Goal: Task Accomplishment & Management: Complete application form

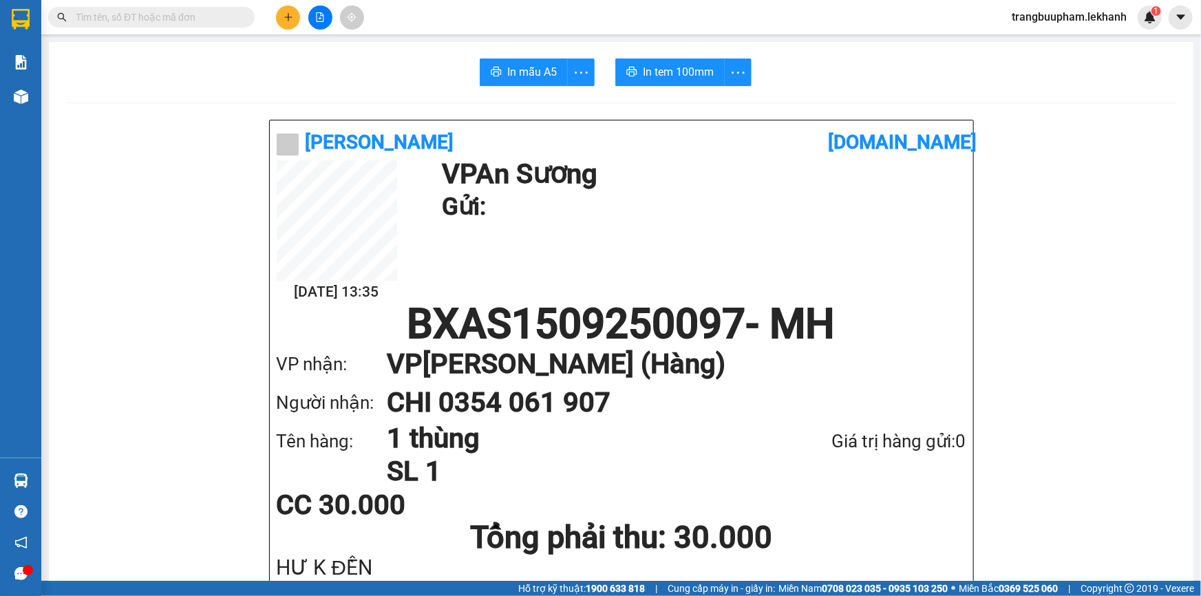
click at [297, 28] on div at bounding box center [319, 18] width 103 height 24
click at [295, 21] on div at bounding box center [319, 18] width 103 height 24
click at [290, 21] on icon "plus" at bounding box center [289, 17] width 10 height 10
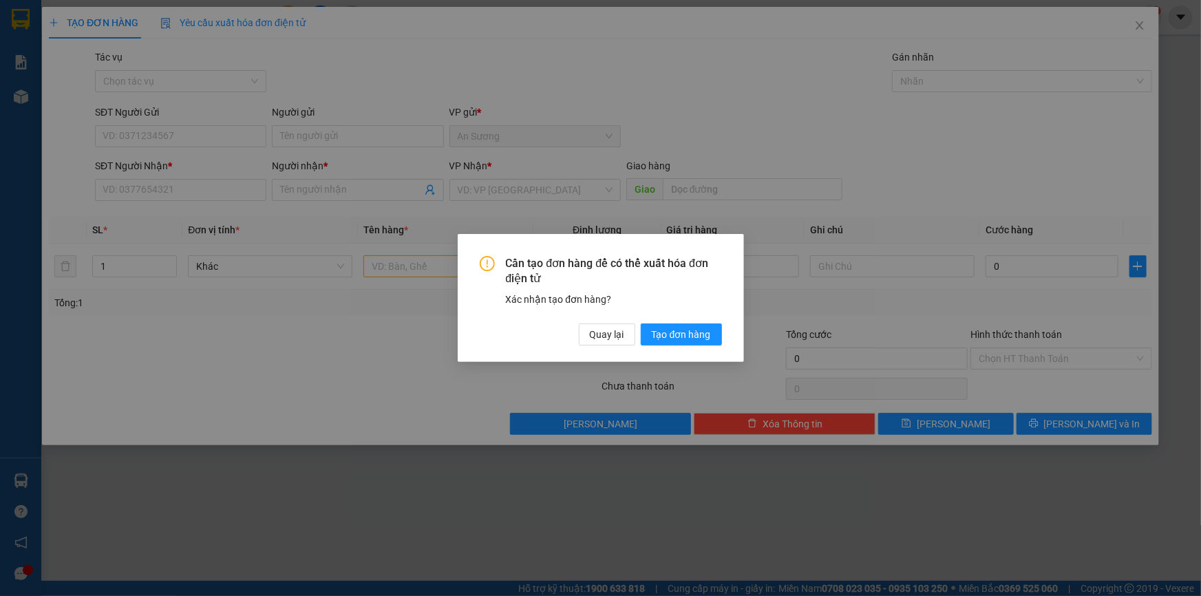
click at [606, 319] on div "Cần tạo đơn hàng để có thể xuất hóa đơn điện tử Xác nhận tạo đơn hàng? Quay lại…" at bounding box center [601, 301] width 242 height 90
click at [606, 328] on span "Quay lại" at bounding box center [607, 334] width 34 height 15
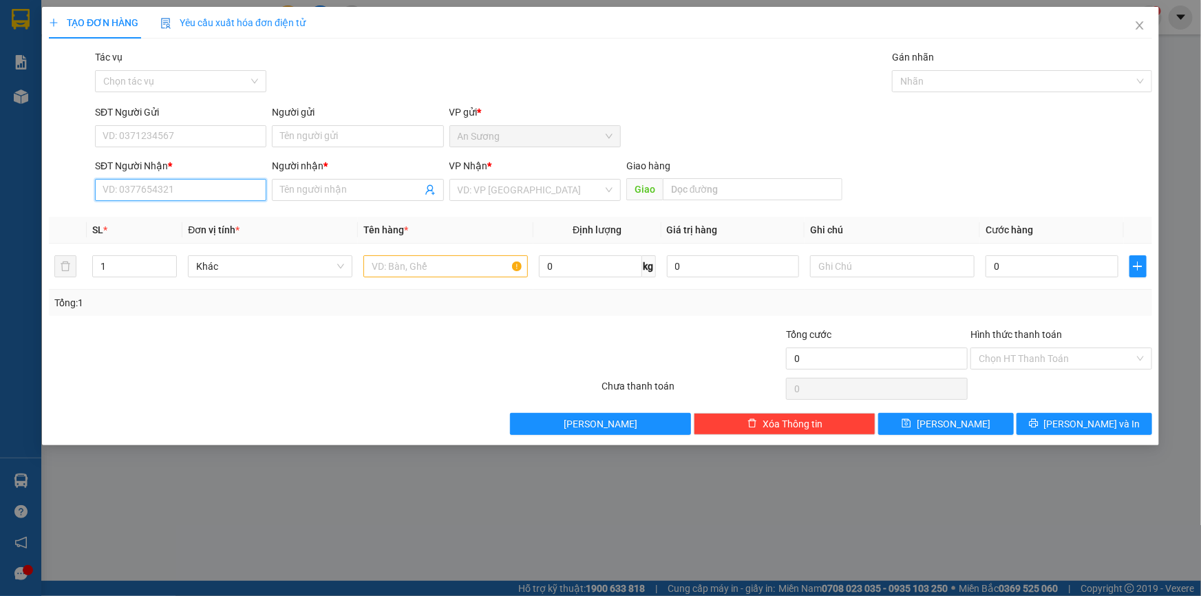
click at [255, 186] on input "SĐT Người Nhận *" at bounding box center [180, 190] width 171 height 22
click at [246, 138] on input "SĐT Người Gửi" at bounding box center [180, 136] width 171 height 22
type input "0912655488"
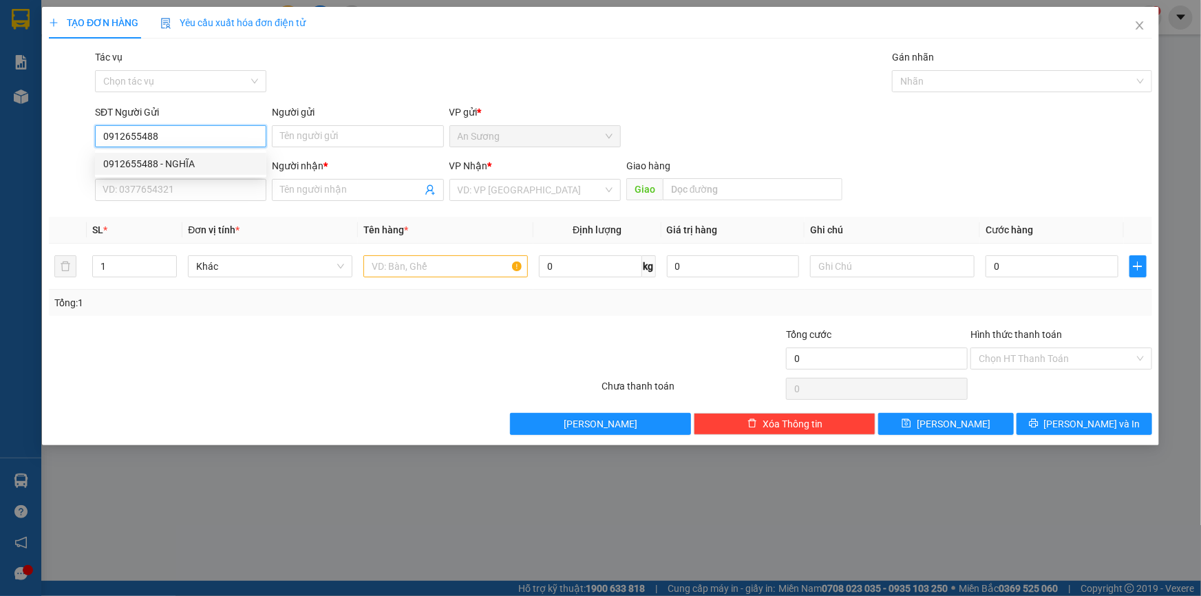
click at [171, 170] on div "0912655488 - NGHĨA" at bounding box center [180, 163] width 155 height 15
type input "NGHĨA"
type input "0988873762"
type input "THANH"
type input "30.000"
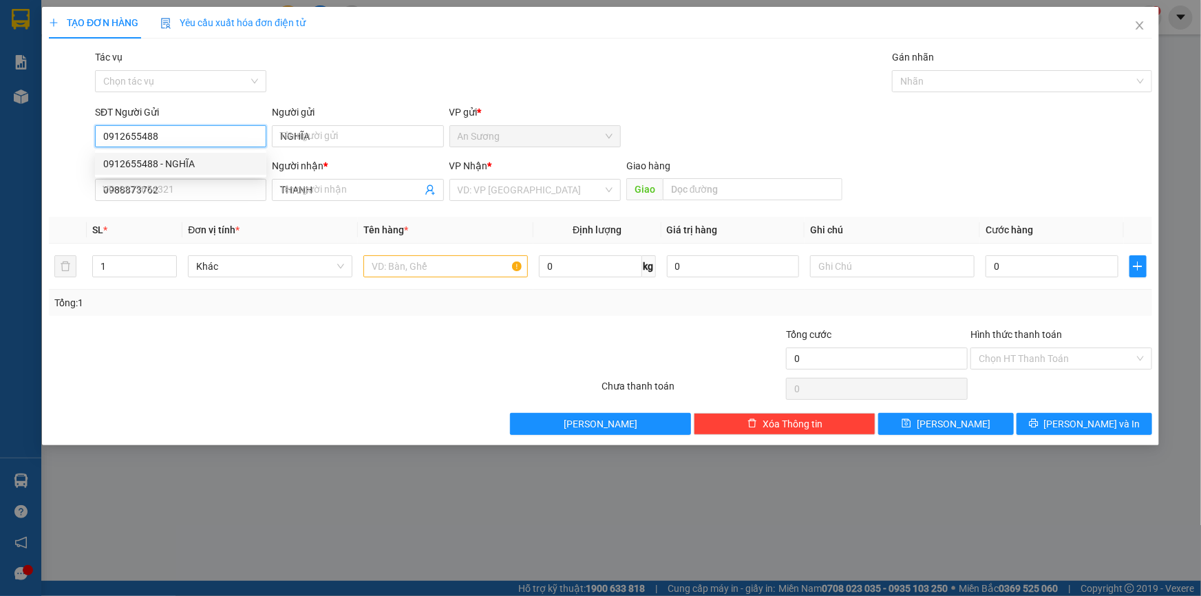
type input "30.000"
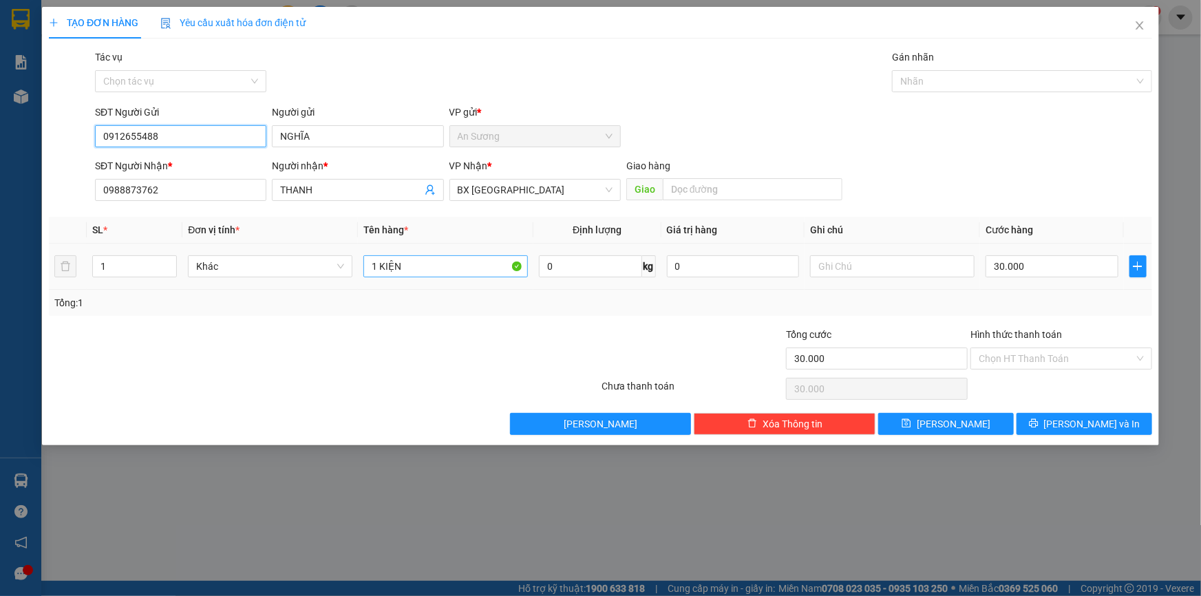
type input "0912655488"
click at [418, 259] on input "1 KIỆN" at bounding box center [445, 266] width 164 height 22
type input "1 THÙNG"
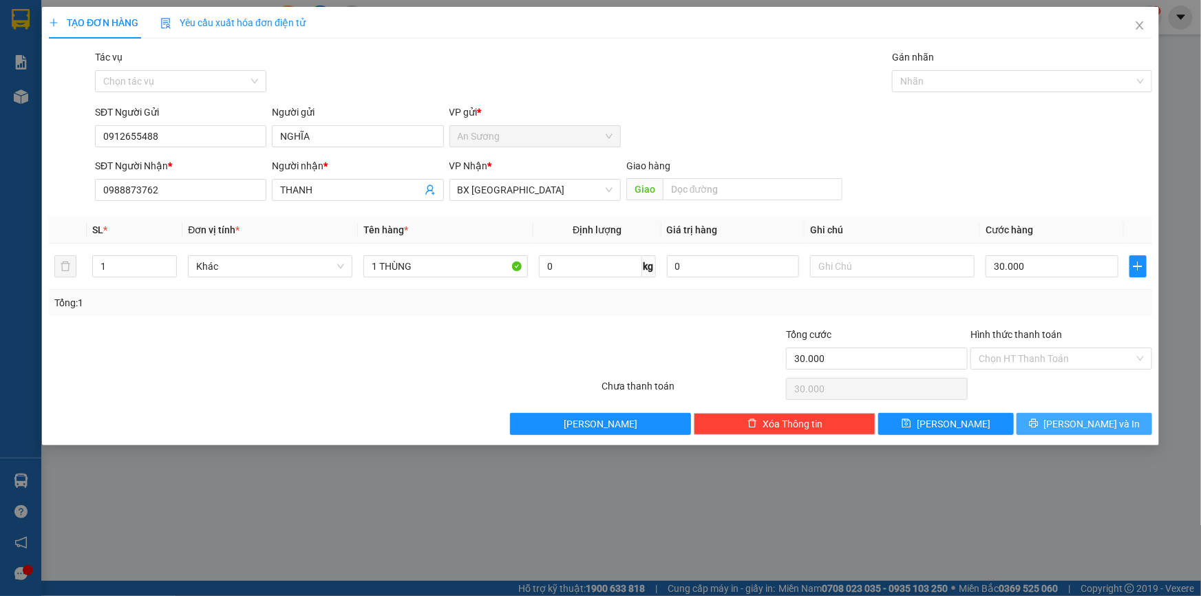
click at [1069, 420] on button "[PERSON_NAME] và In" at bounding box center [1084, 424] width 136 height 22
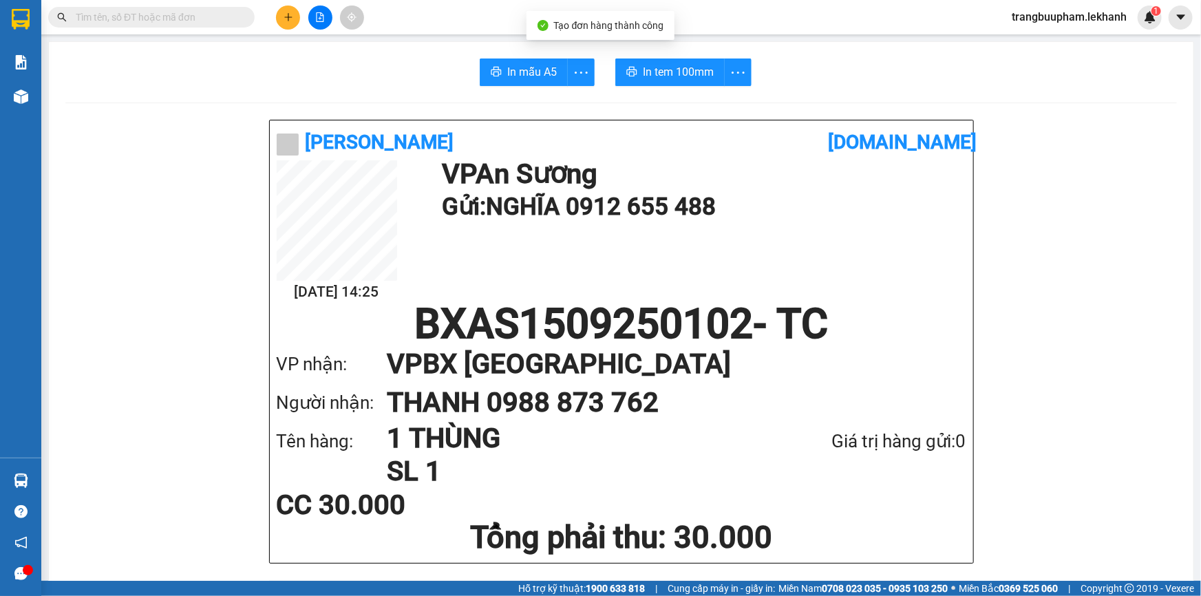
click at [681, 69] on span "In tem 100mm" at bounding box center [678, 71] width 71 height 17
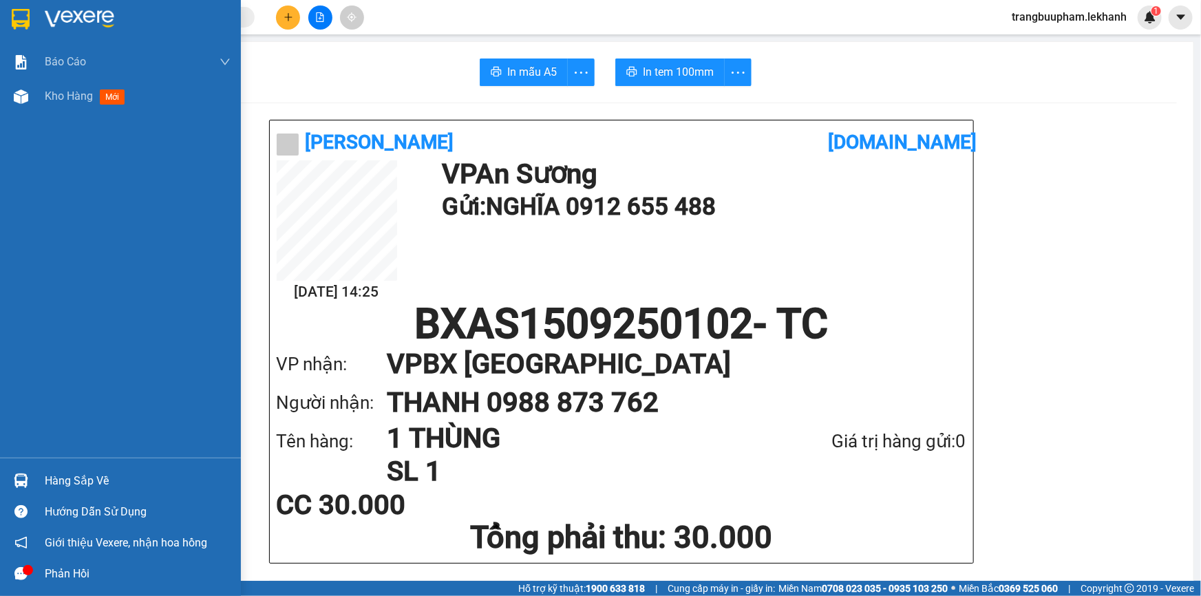
drag, startPoint x: 71, startPoint y: 100, endPoint x: 186, endPoint y: 3, distance: 150.0
click at [72, 96] on span "Kho hàng" at bounding box center [69, 95] width 48 height 13
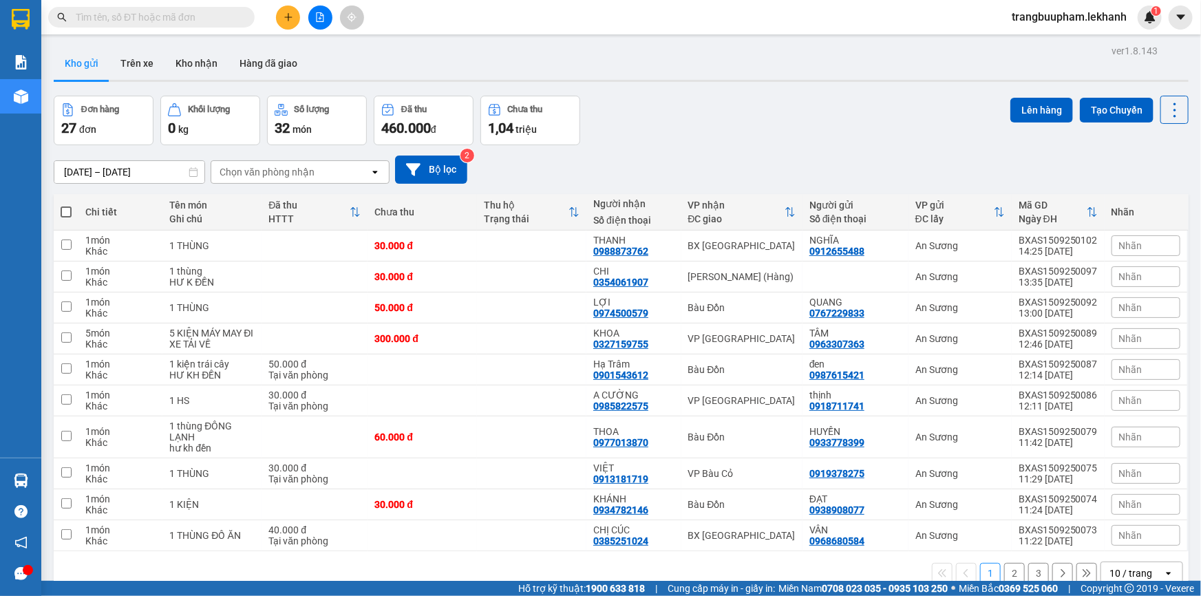
click at [290, 26] on button at bounding box center [288, 18] width 24 height 24
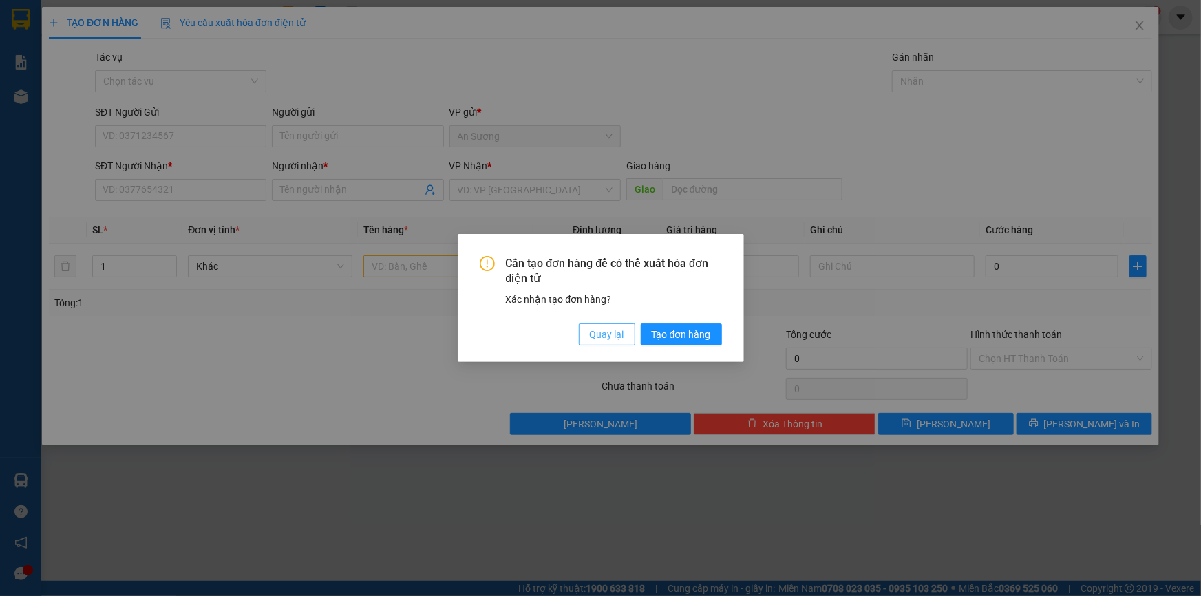
click at [604, 339] on span "Quay lại" at bounding box center [607, 334] width 34 height 15
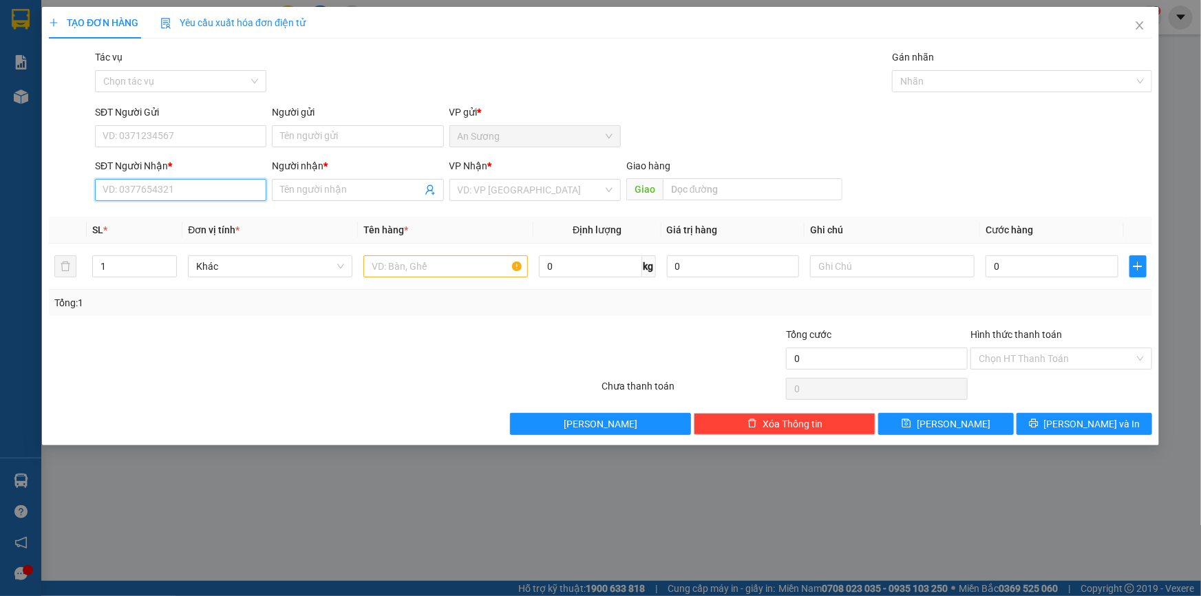
click at [220, 192] on input "SĐT Người Nhận *" at bounding box center [180, 190] width 171 height 22
click at [206, 219] on div "0933872220 - KHÁNH" at bounding box center [180, 217] width 155 height 15
type input "0933872220"
type input "KHÁNH"
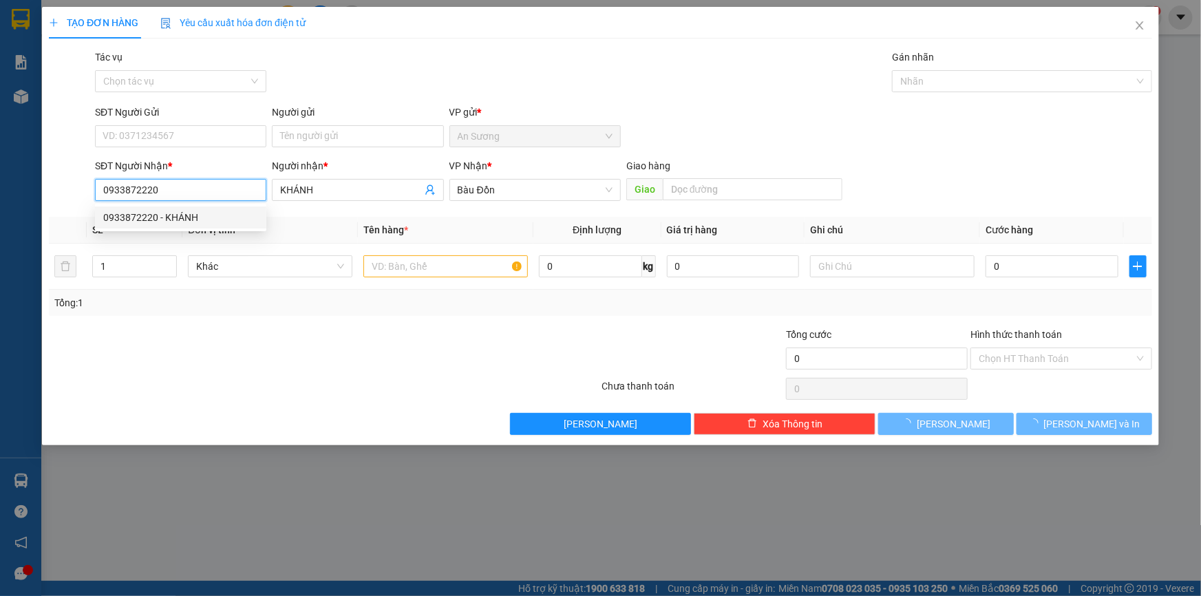
type input "30.000"
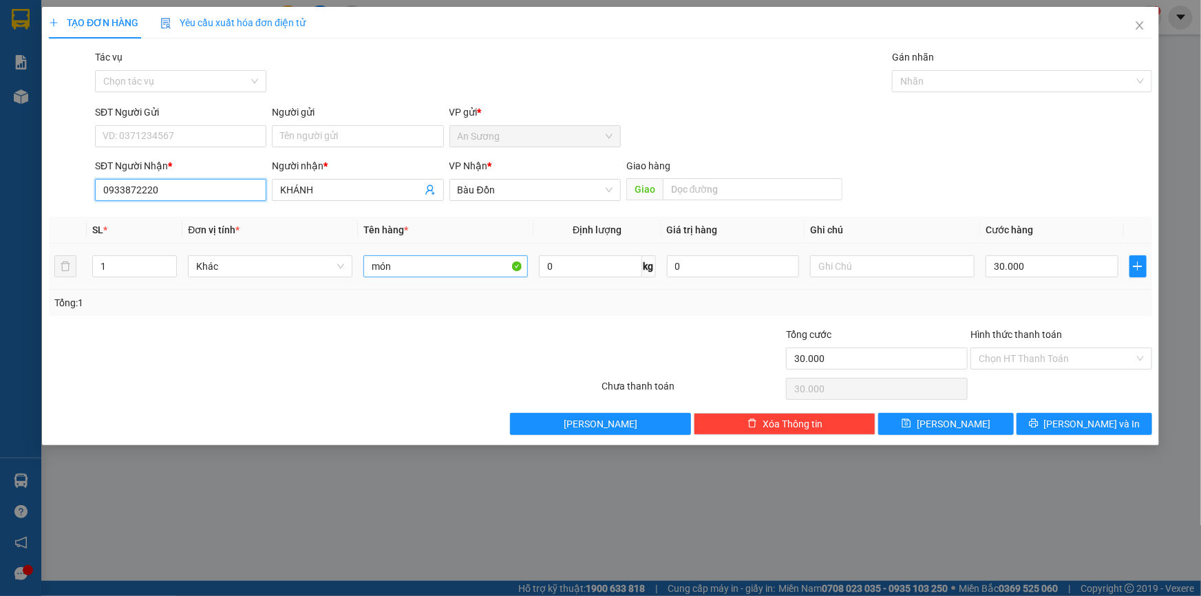
type input "0933872220"
click at [476, 273] on input "món" at bounding box center [445, 266] width 164 height 22
click at [475, 271] on input "món" at bounding box center [445, 266] width 164 height 22
type input "m"
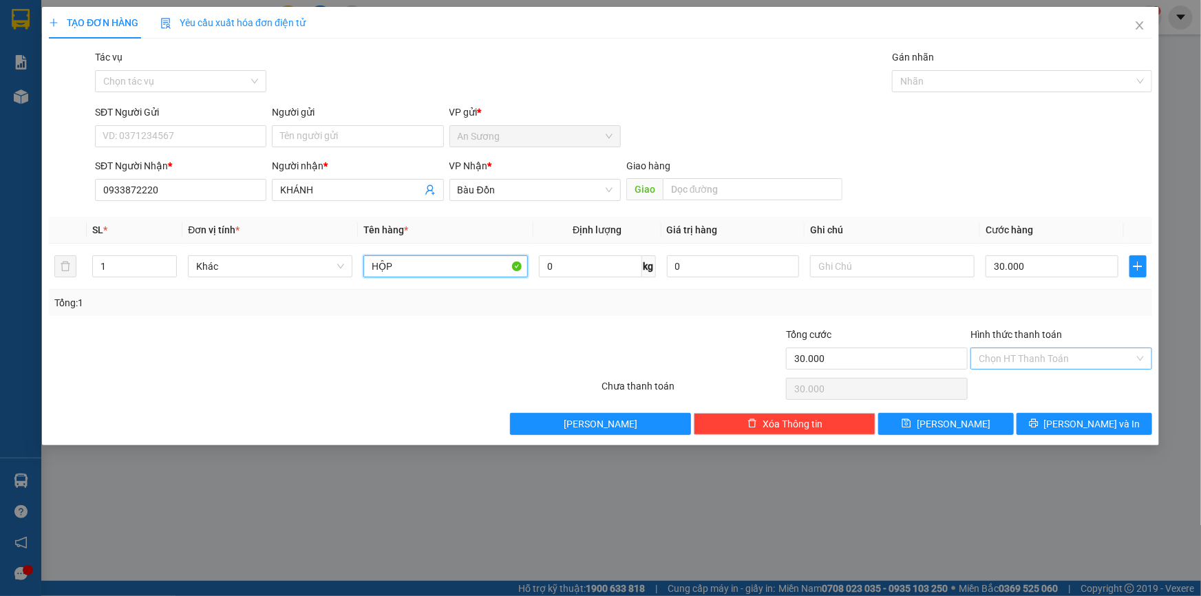
type input "HỘP"
click at [1082, 353] on input "Hình thức thanh toán" at bounding box center [1057, 358] width 156 height 21
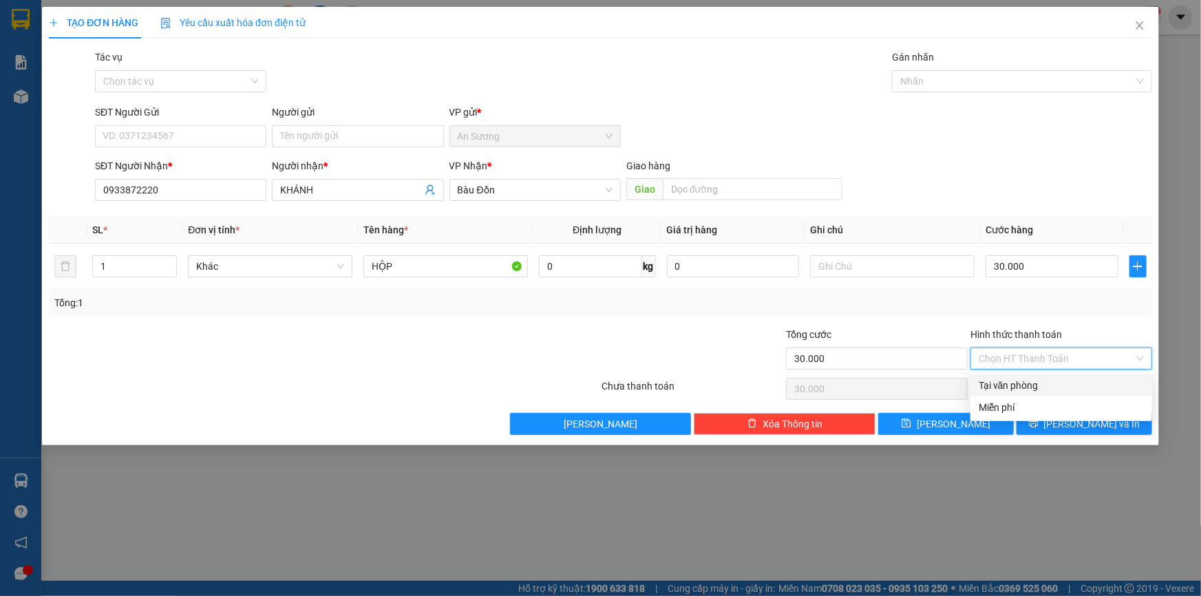
click at [1058, 385] on div "Tại văn phòng" at bounding box center [1061, 385] width 165 height 15
type input "0"
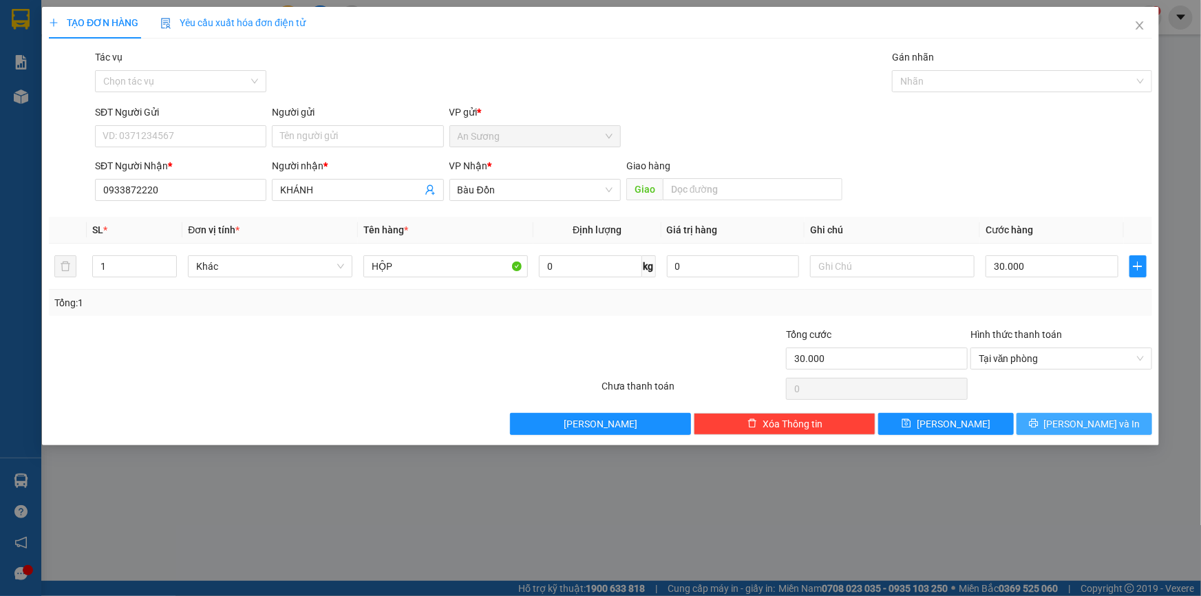
click at [1089, 421] on span "[PERSON_NAME] và In" at bounding box center [1092, 423] width 96 height 15
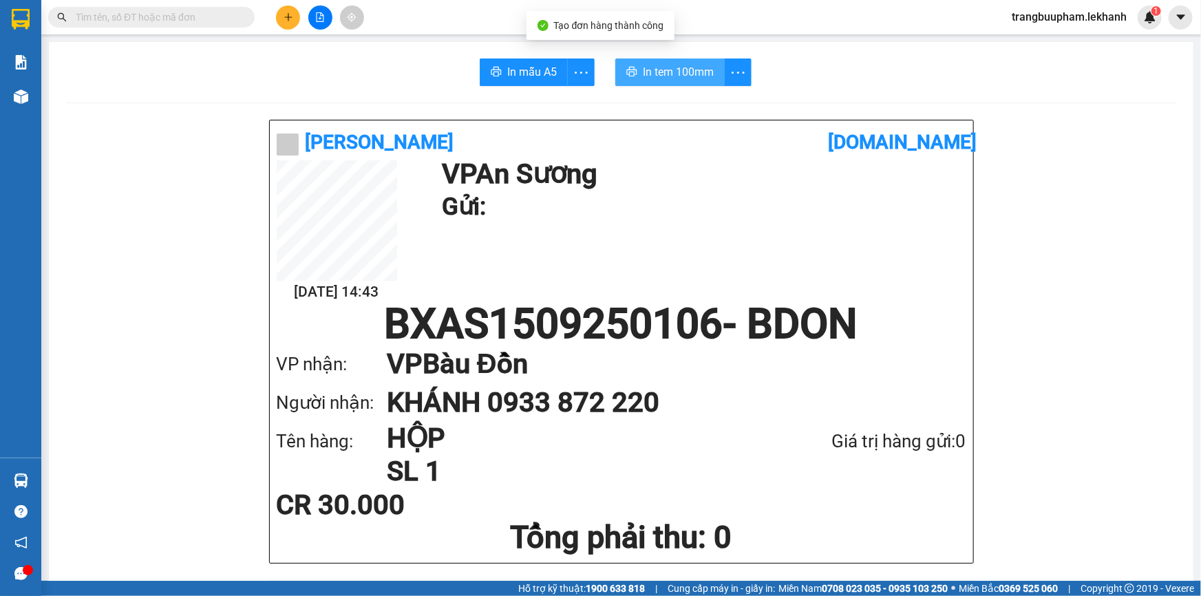
click at [681, 75] on span "In tem 100mm" at bounding box center [678, 71] width 71 height 17
click at [282, 17] on button at bounding box center [288, 18] width 24 height 24
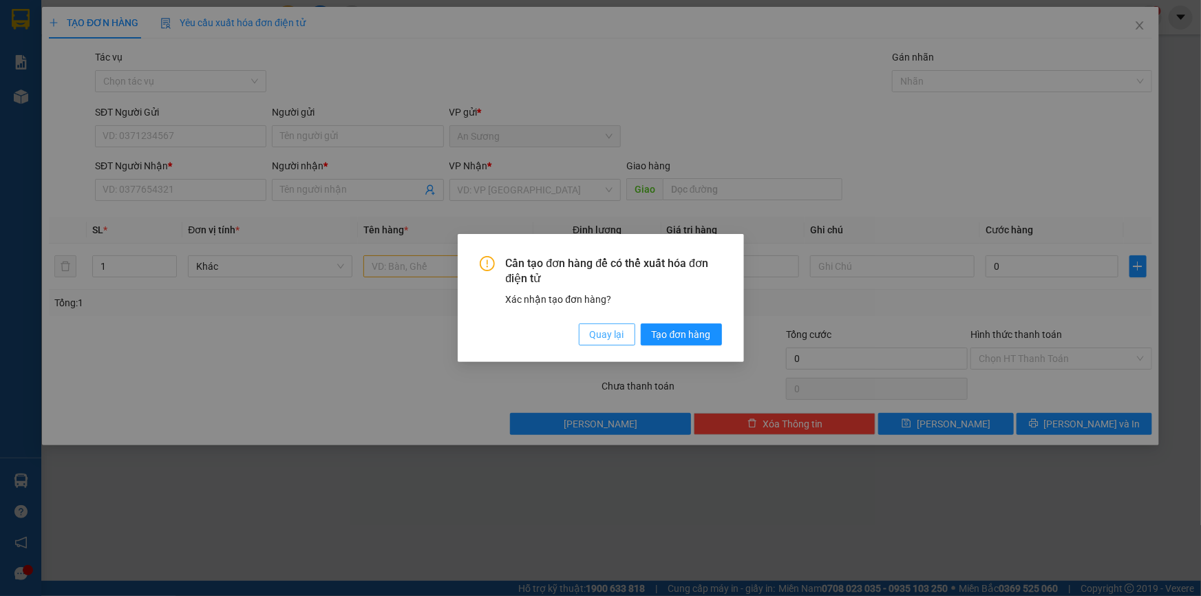
click at [606, 333] on span "Quay lại" at bounding box center [607, 334] width 34 height 15
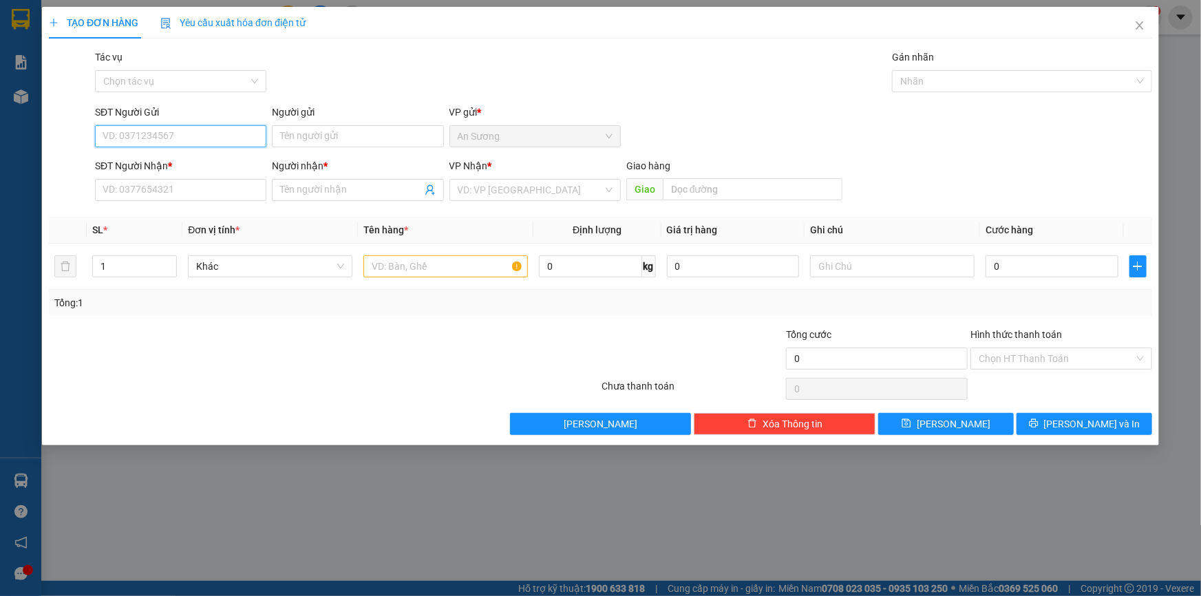
click at [237, 131] on input "SĐT Người Gửi" at bounding box center [180, 136] width 171 height 22
click at [215, 138] on input "SĐT Người Gửi" at bounding box center [180, 136] width 171 height 22
click at [290, 140] on input "Người gửi" at bounding box center [357, 136] width 171 height 22
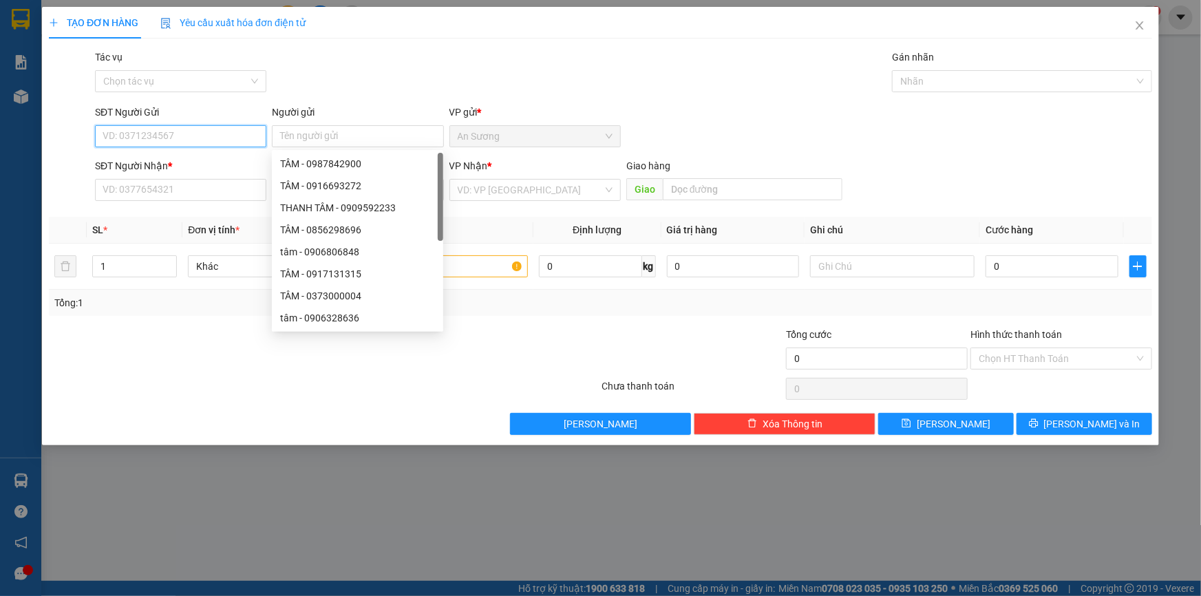
click at [244, 131] on input "SĐT Người Gửi" at bounding box center [180, 136] width 171 height 22
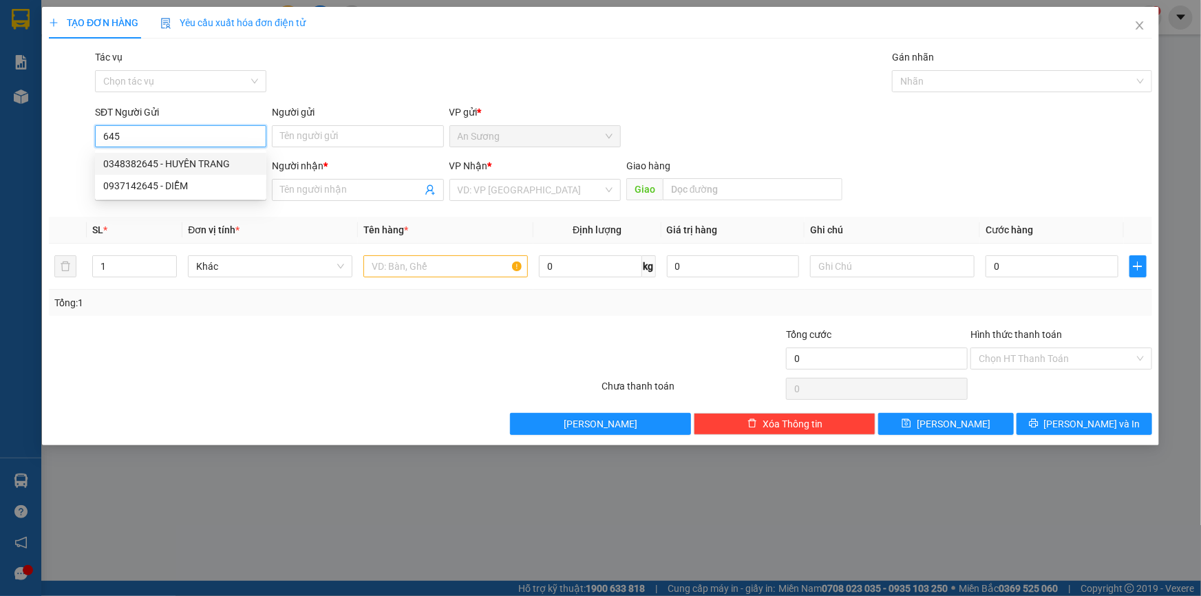
click at [233, 158] on div "0348382645 - HUYÊN TRANG" at bounding box center [180, 163] width 155 height 15
type input "0348382645"
type input "HUYÊN TRANG"
type input "0395912762"
type input "ĐẠT"
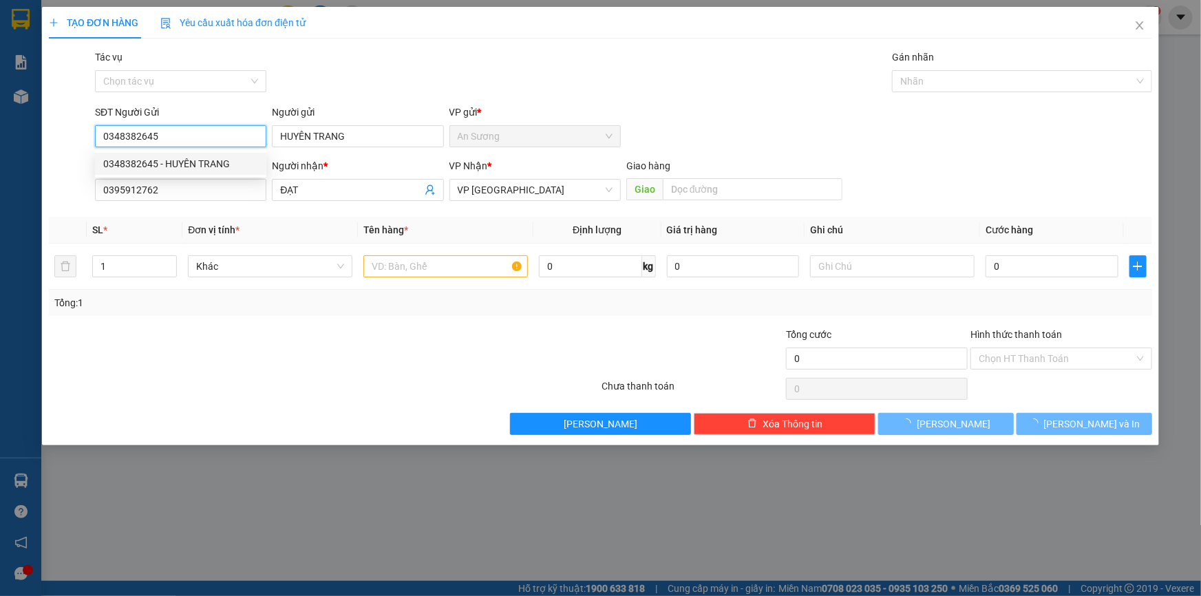
type input "40.000"
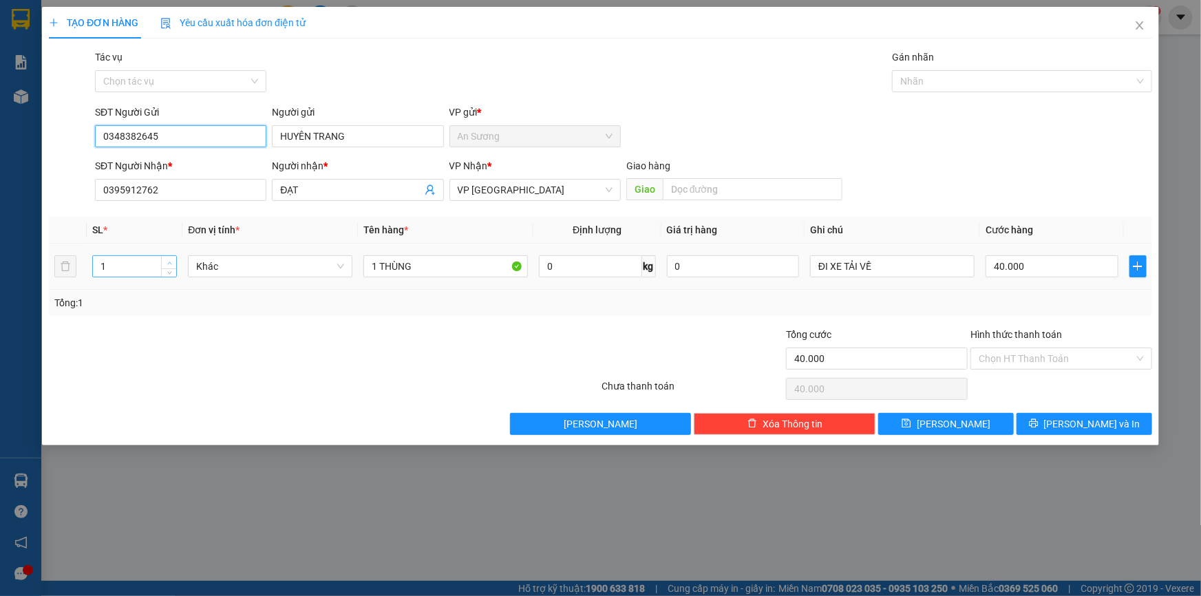
type input "0348382645"
type input "2"
click at [169, 261] on icon "up" at bounding box center [169, 263] width 5 height 5
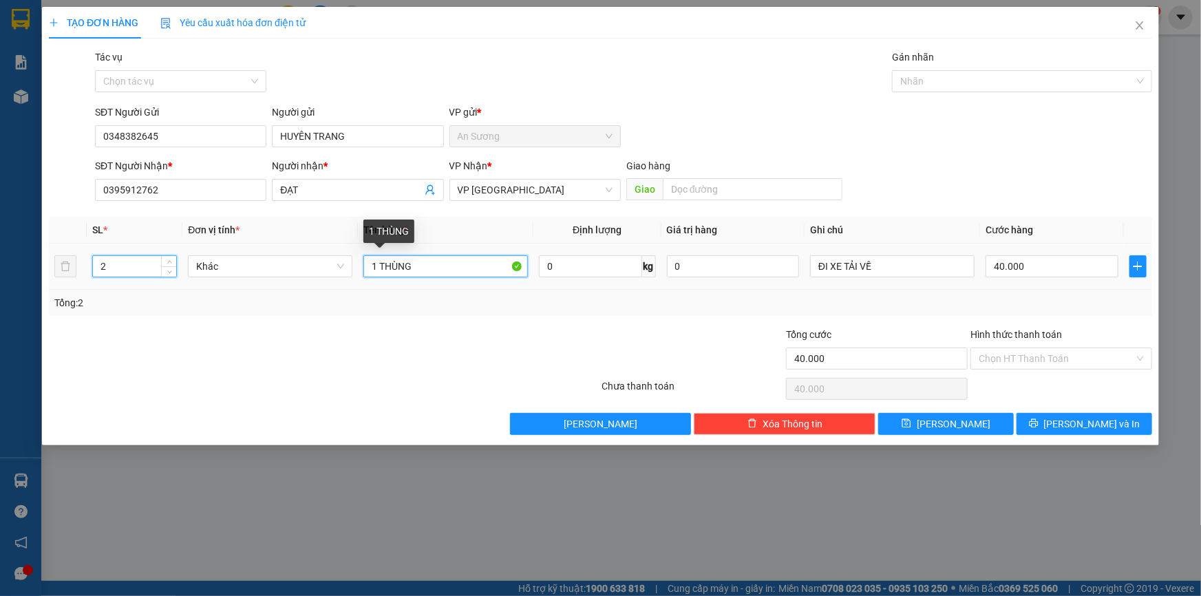
click at [376, 265] on input "1 THÙNG" at bounding box center [445, 266] width 164 height 22
type input "2 THÙNG"
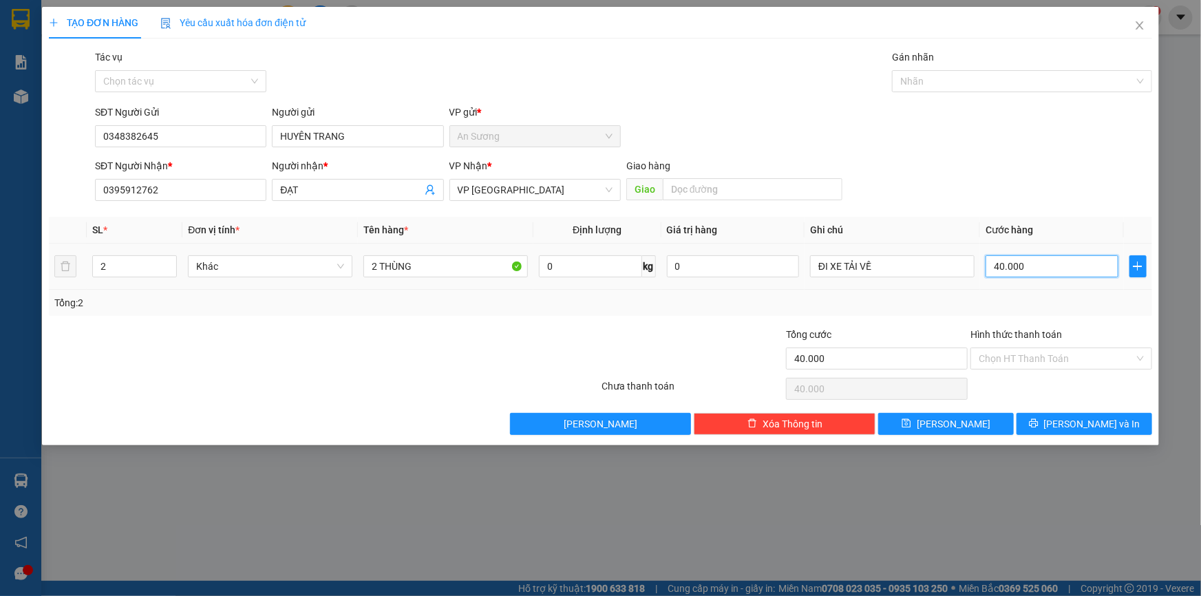
click at [1096, 274] on input "40.000" at bounding box center [1052, 266] width 133 height 22
type input "7"
type input "70"
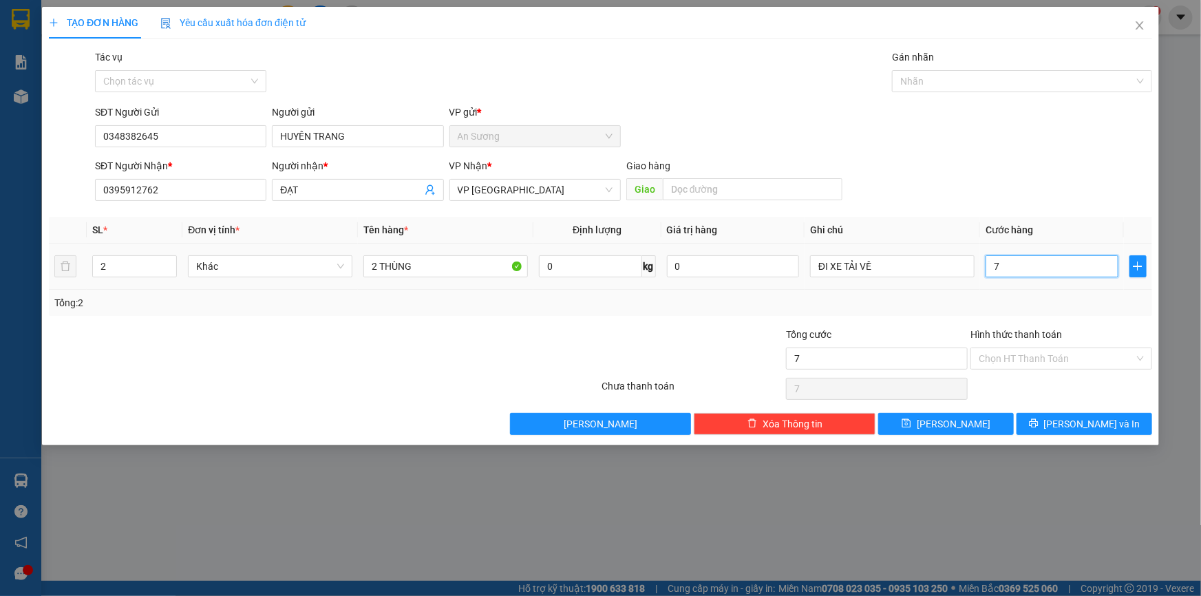
type input "70"
type input "70.000"
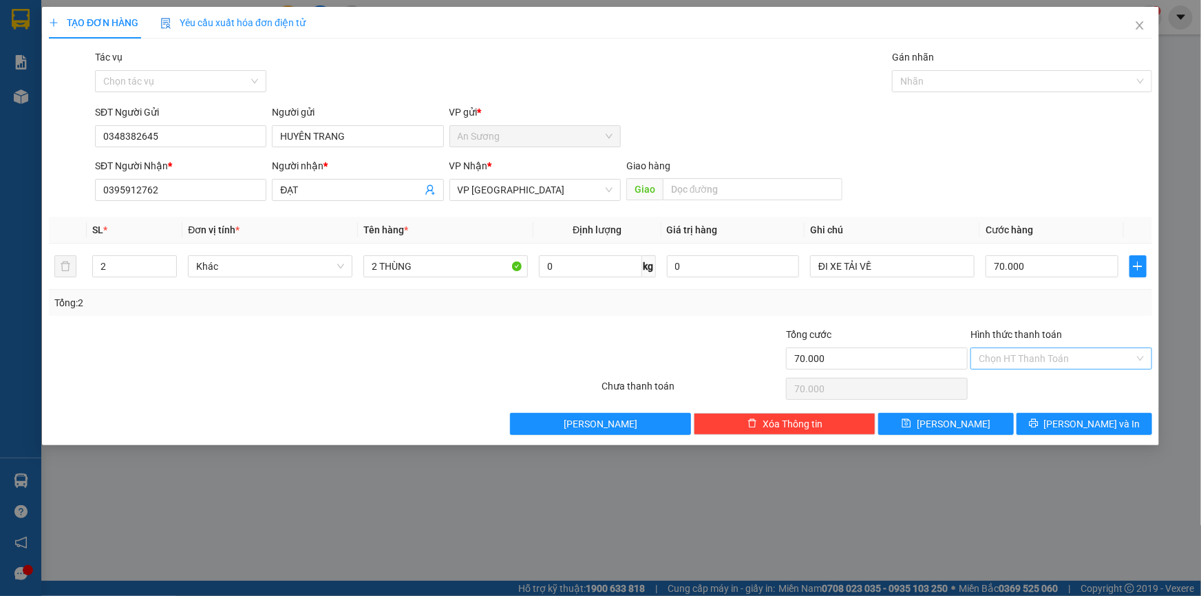
click at [1050, 358] on input "Hình thức thanh toán" at bounding box center [1057, 358] width 156 height 21
click at [1044, 379] on div "Tại văn phòng" at bounding box center [1061, 385] width 165 height 15
type input "0"
click at [1076, 425] on span "[PERSON_NAME] và In" at bounding box center [1092, 423] width 96 height 15
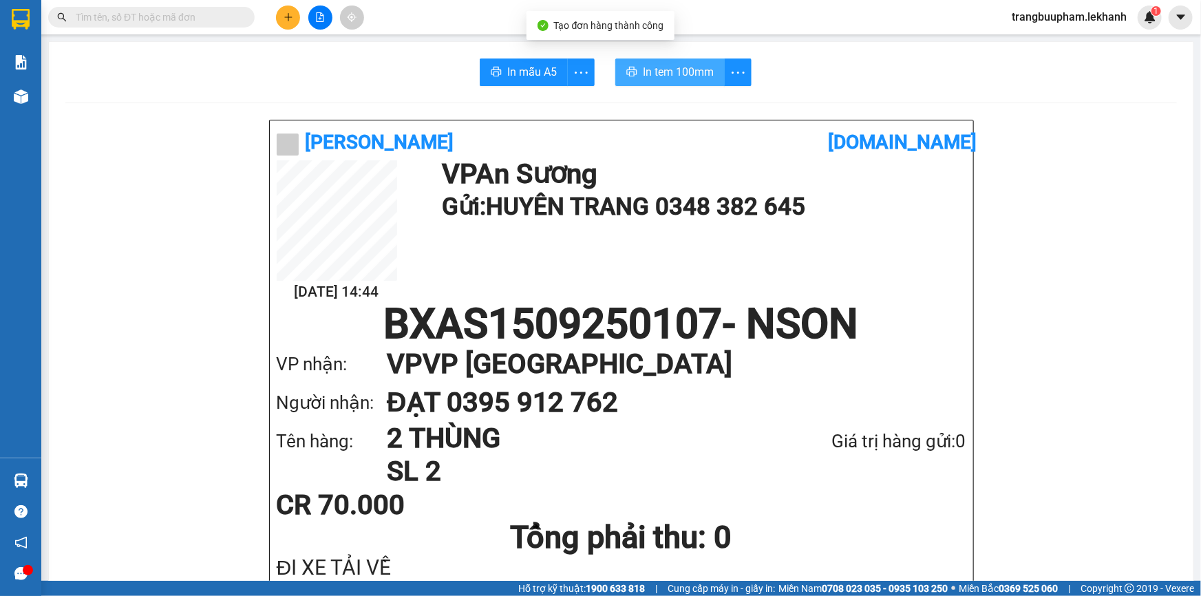
drag, startPoint x: 696, startPoint y: 69, endPoint x: 765, endPoint y: 126, distance: 90.0
click at [696, 69] on span "In tem 100mm" at bounding box center [678, 71] width 71 height 17
click at [206, 20] on input "text" at bounding box center [157, 17] width 162 height 15
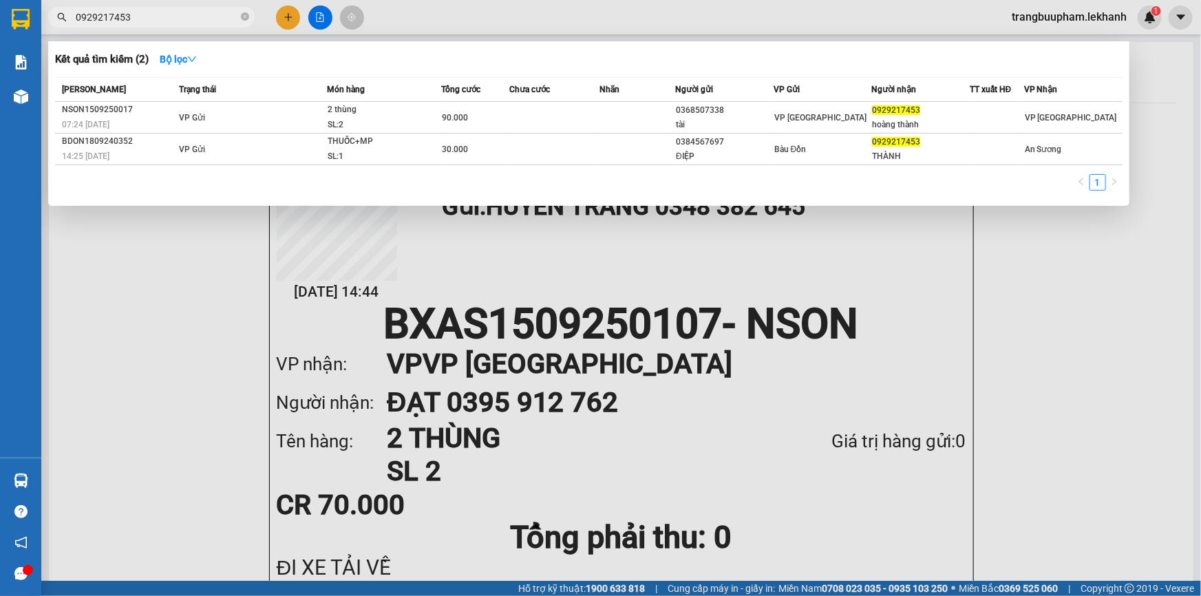
type input "0929217453"
click at [845, 289] on div at bounding box center [600, 298] width 1201 height 596
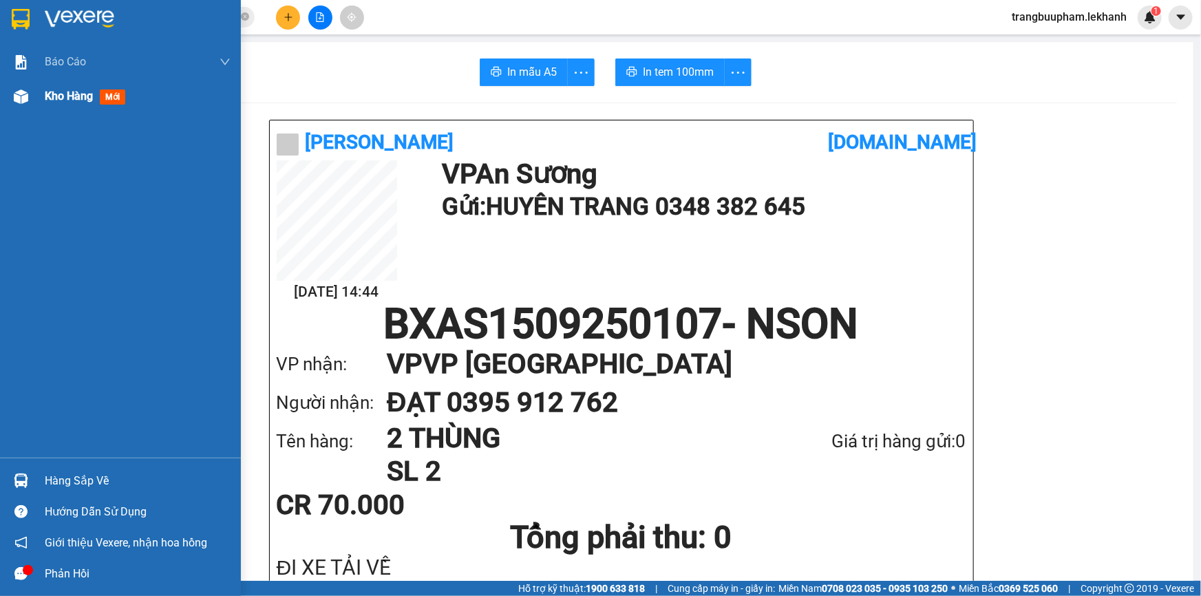
click at [20, 106] on div at bounding box center [21, 97] width 24 height 24
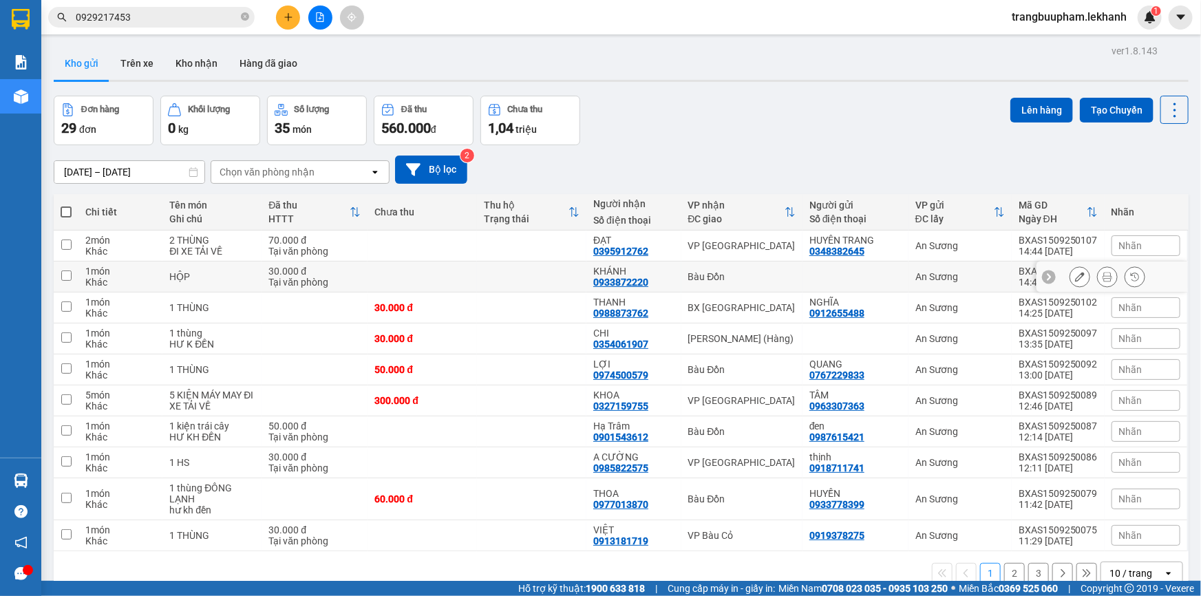
scroll to position [62, 0]
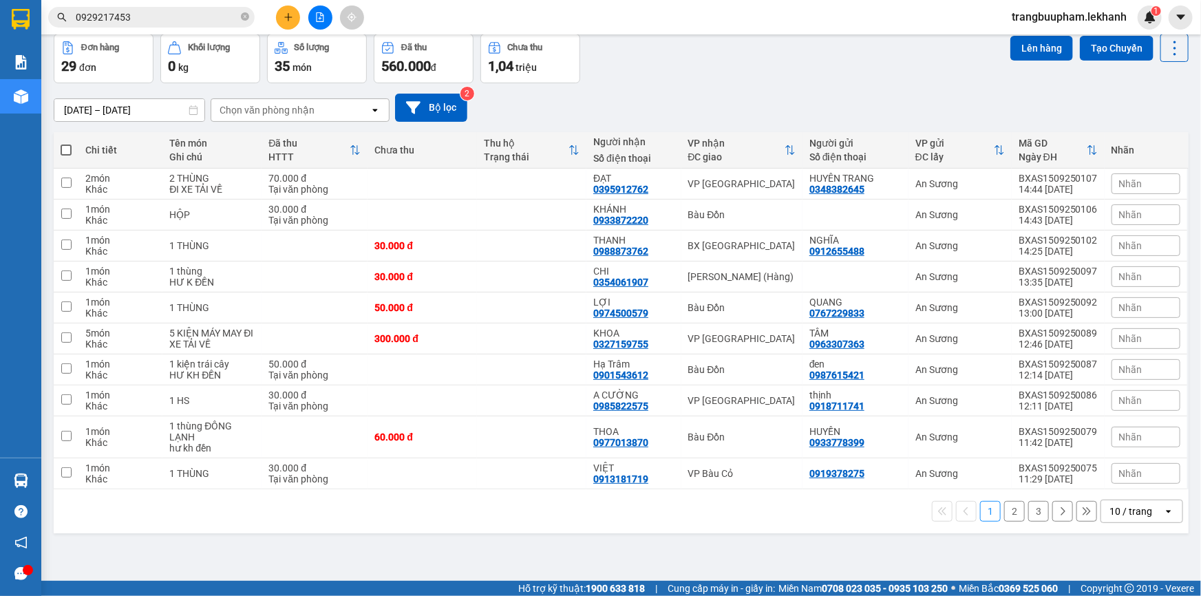
click at [1004, 504] on button "2" at bounding box center [1014, 511] width 21 height 21
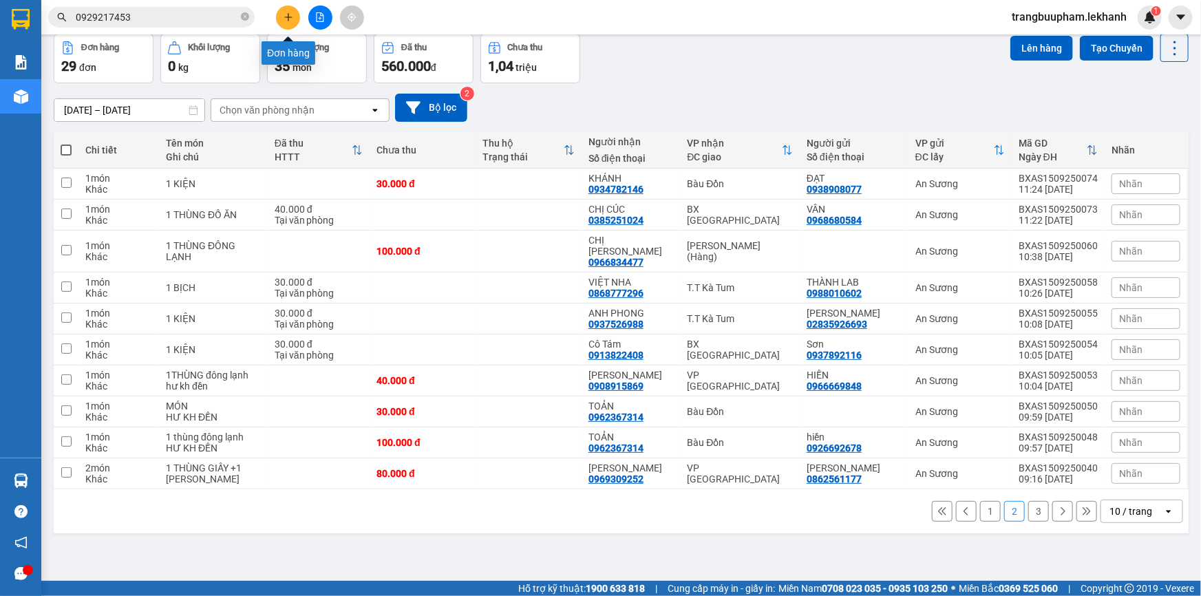
click at [298, 17] on button at bounding box center [288, 18] width 24 height 24
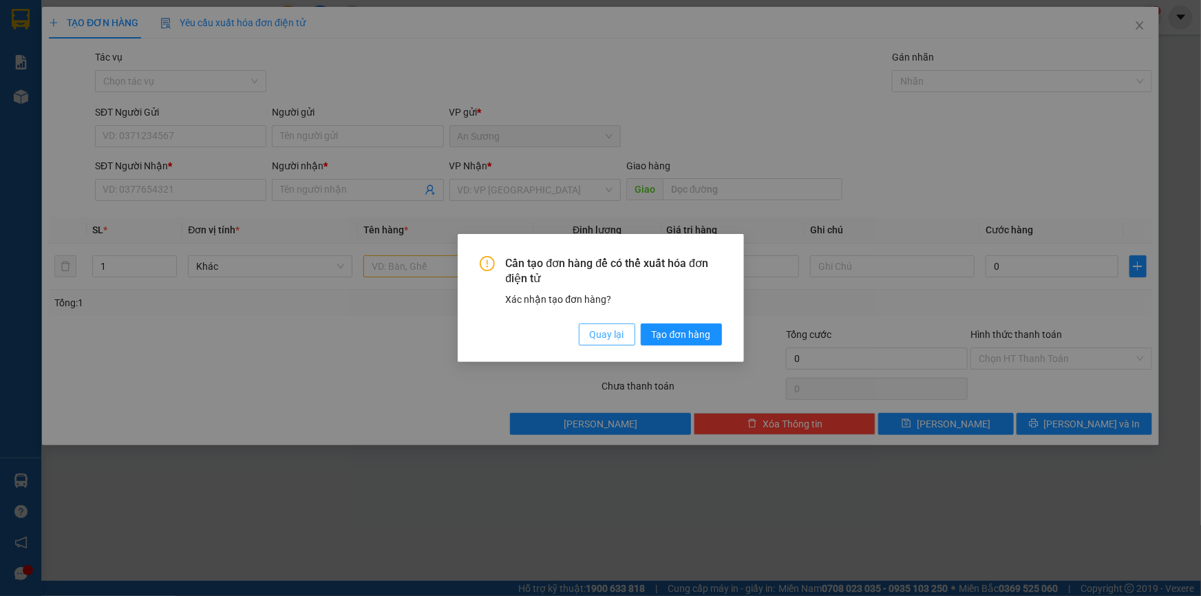
click at [597, 330] on span "Quay lại" at bounding box center [607, 334] width 34 height 15
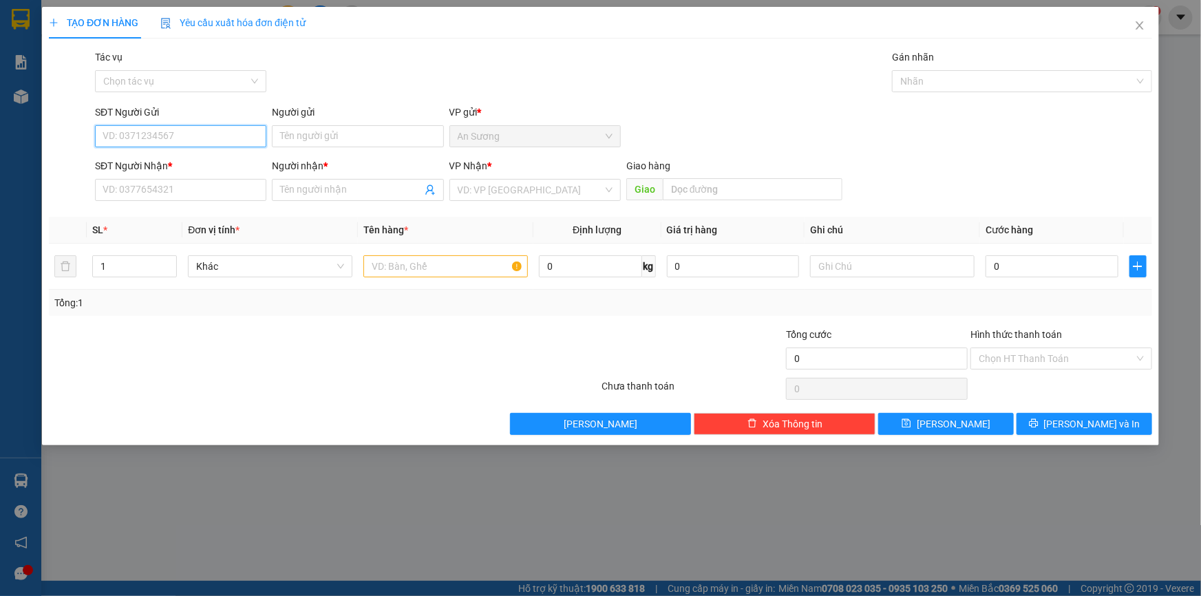
click at [188, 136] on input "SĐT Người Gửi" at bounding box center [180, 136] width 171 height 22
click at [184, 162] on div "0779550000 - HÙNG" at bounding box center [180, 163] width 155 height 15
type input "0779550000"
type input "HÙNG"
type input "0975858474"
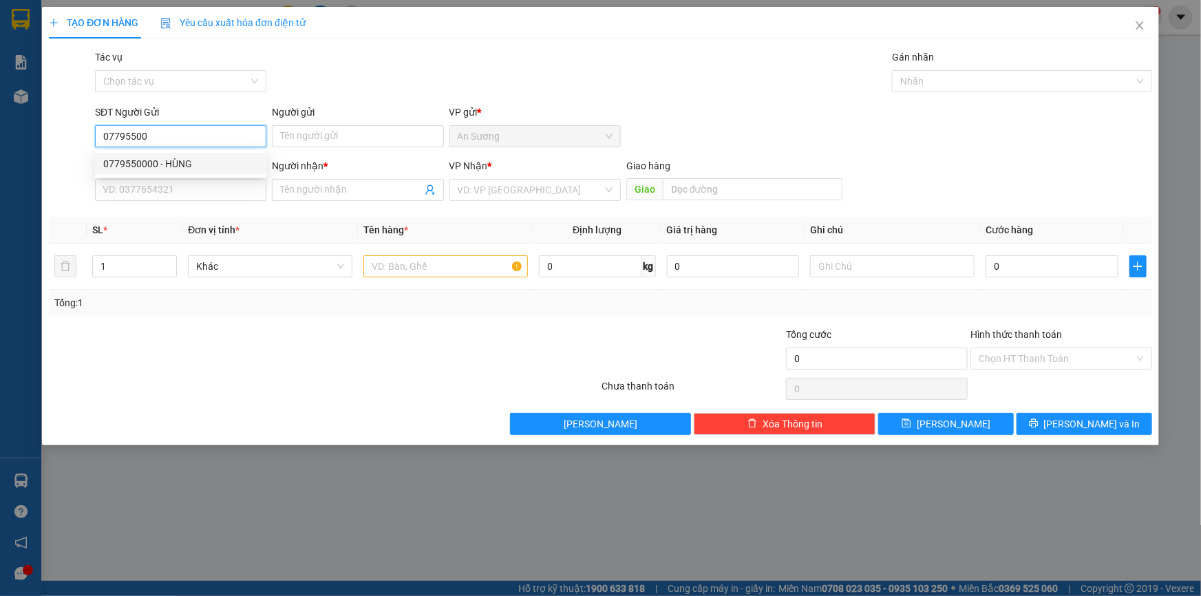
type input "HÙNG"
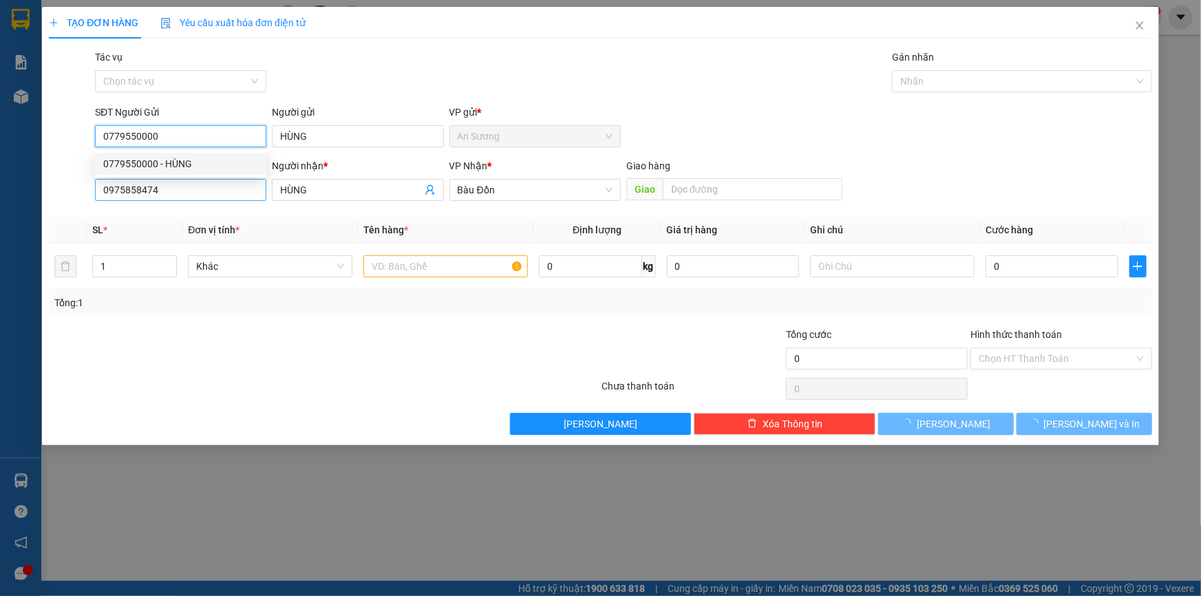
type input "120.000"
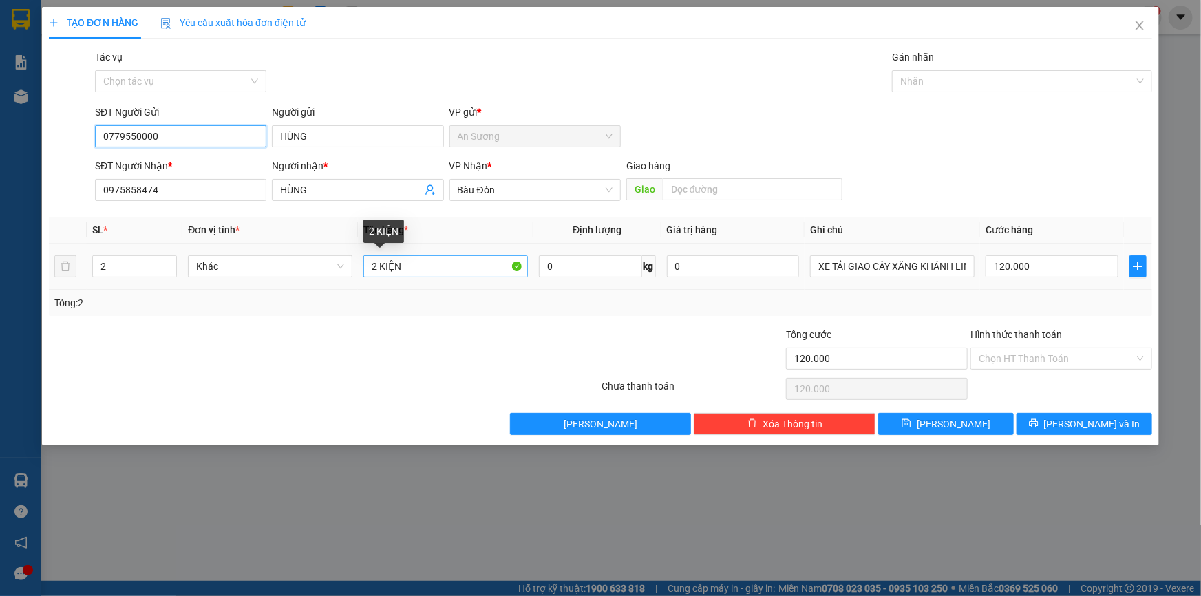
type input "0779550000"
click at [447, 266] on input "2 KIỆN" at bounding box center [445, 266] width 164 height 22
type input "2 THÙNG"
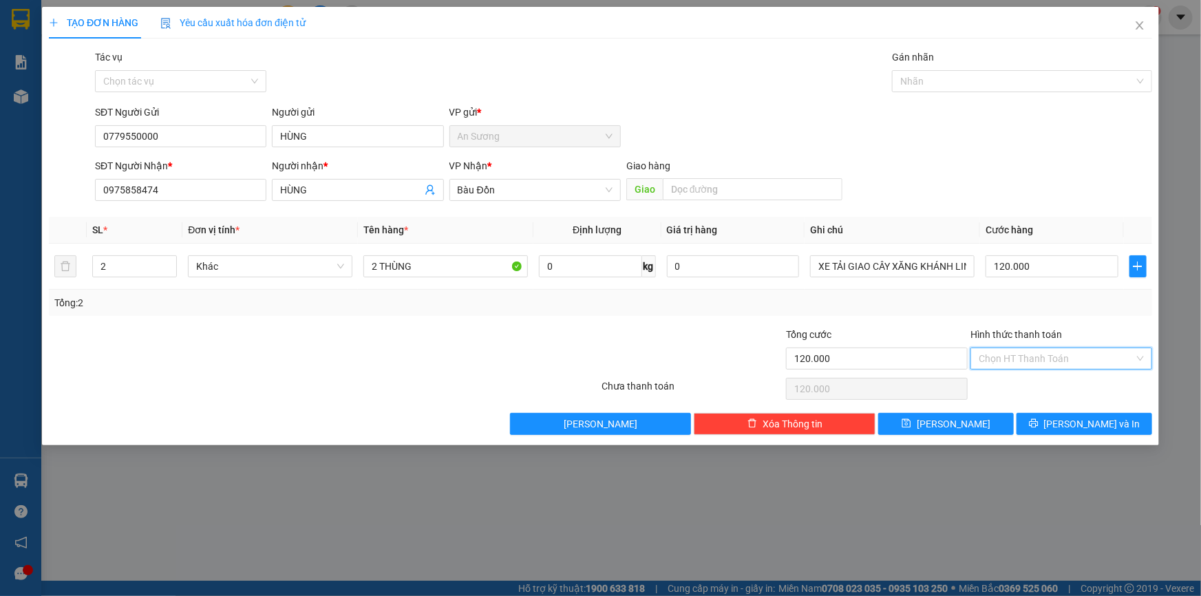
click at [1080, 359] on input "Hình thức thanh toán" at bounding box center [1057, 358] width 156 height 21
click at [1059, 385] on div "Tại văn phòng" at bounding box center [1061, 385] width 165 height 15
type input "0"
click at [1096, 420] on span "[PERSON_NAME] và In" at bounding box center [1092, 423] width 96 height 15
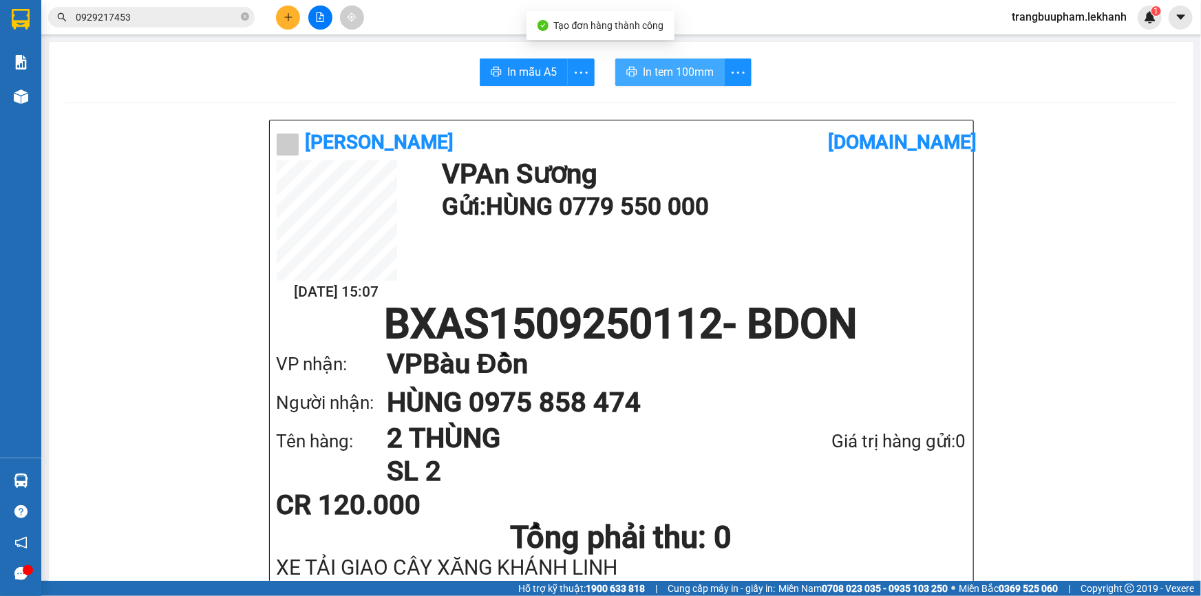
click at [701, 74] on span "In tem 100mm" at bounding box center [678, 71] width 71 height 17
click at [687, 77] on span "In tem 100mm" at bounding box center [678, 71] width 71 height 17
click at [688, 82] on button "In tem 100mm" at bounding box center [669, 72] width 109 height 28
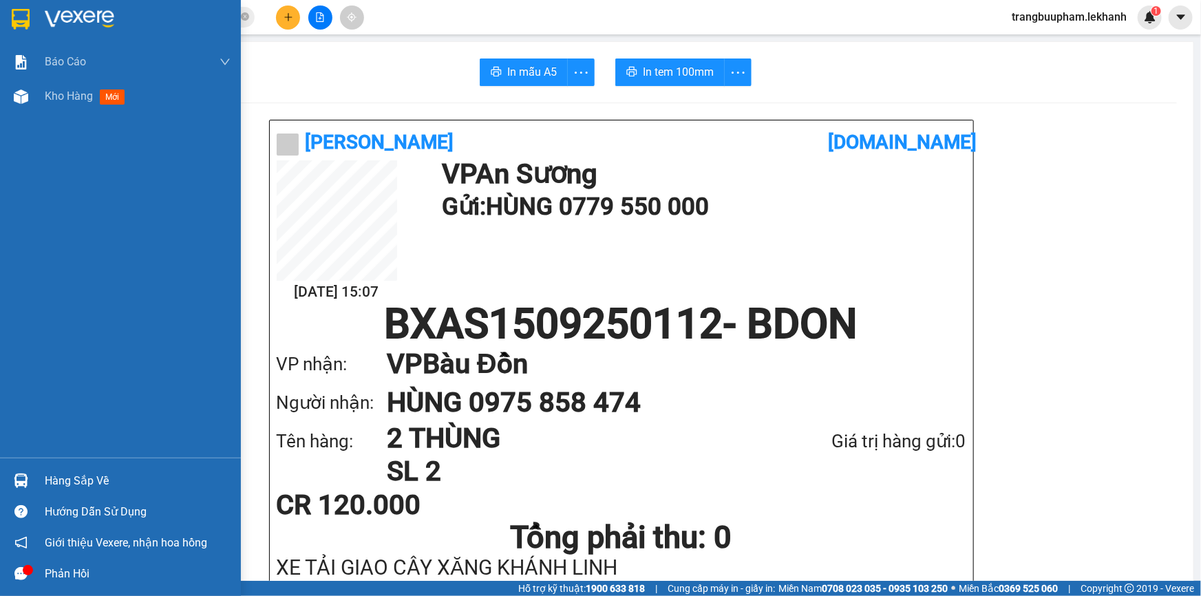
click at [57, 118] on div "Báo cáo Báo cáo dòng tiền (nhân viên) Doanh số tạo đơn theo VP gửi (nhân viên) …" at bounding box center [120, 251] width 241 height 413
click at [61, 103] on div "Kho hàng mới" at bounding box center [87, 95] width 85 height 17
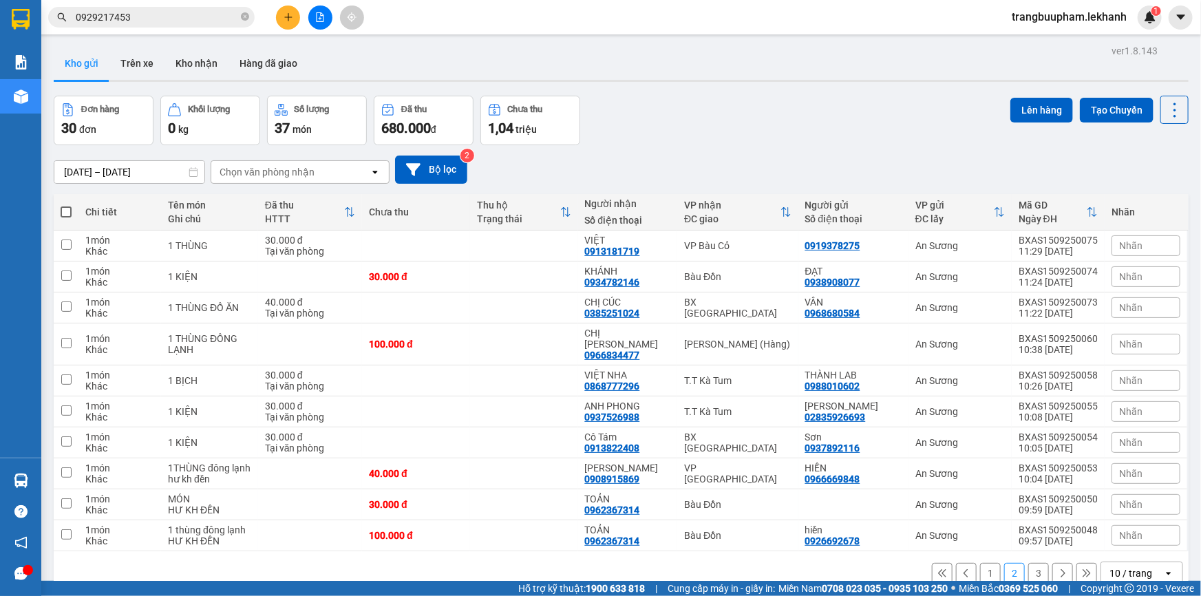
click at [284, 20] on icon "plus" at bounding box center [289, 17] width 10 height 10
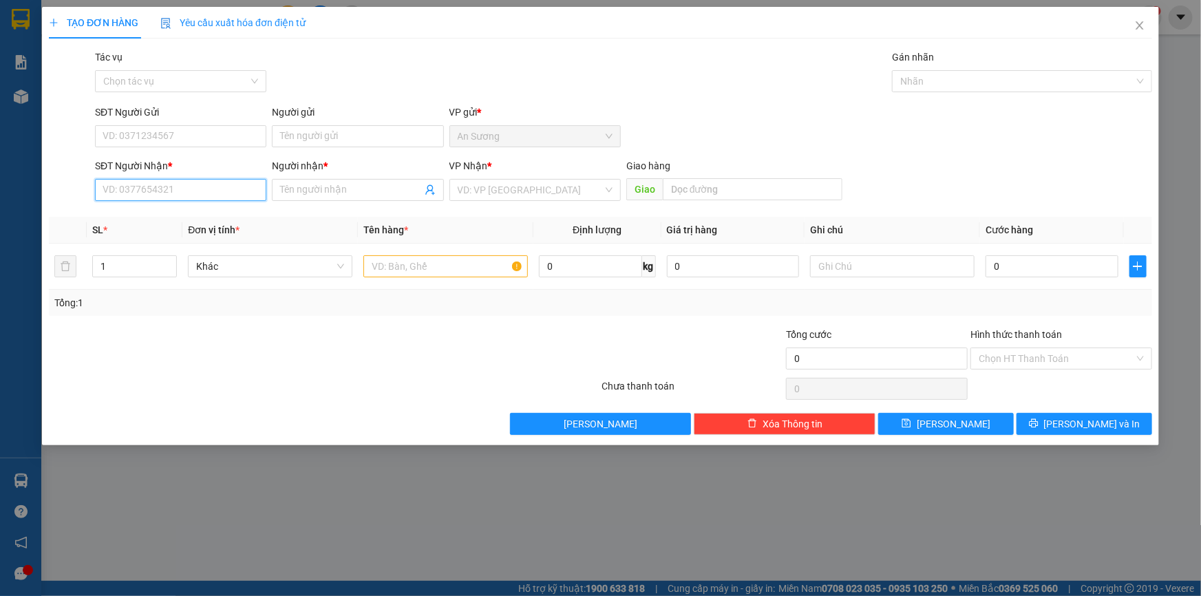
click at [140, 190] on input "SĐT Người Nhận *" at bounding box center [180, 190] width 171 height 22
click at [174, 228] on div "0968405312 - DUNG" at bounding box center [180, 217] width 171 height 22
type input "0968405312"
type input "DUNG"
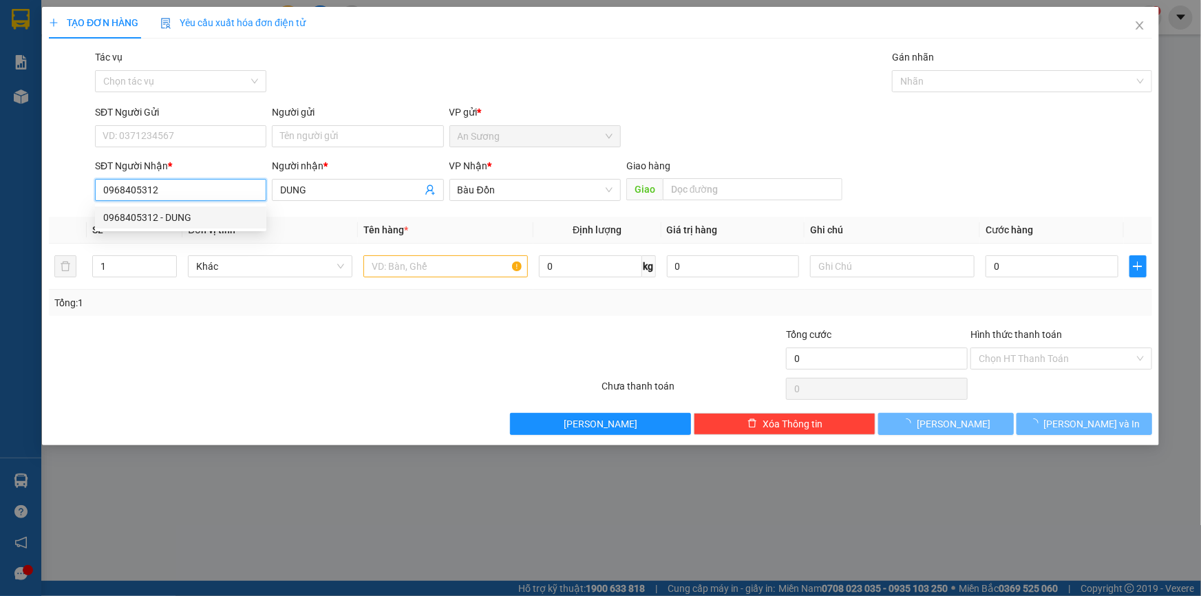
type input "200.000"
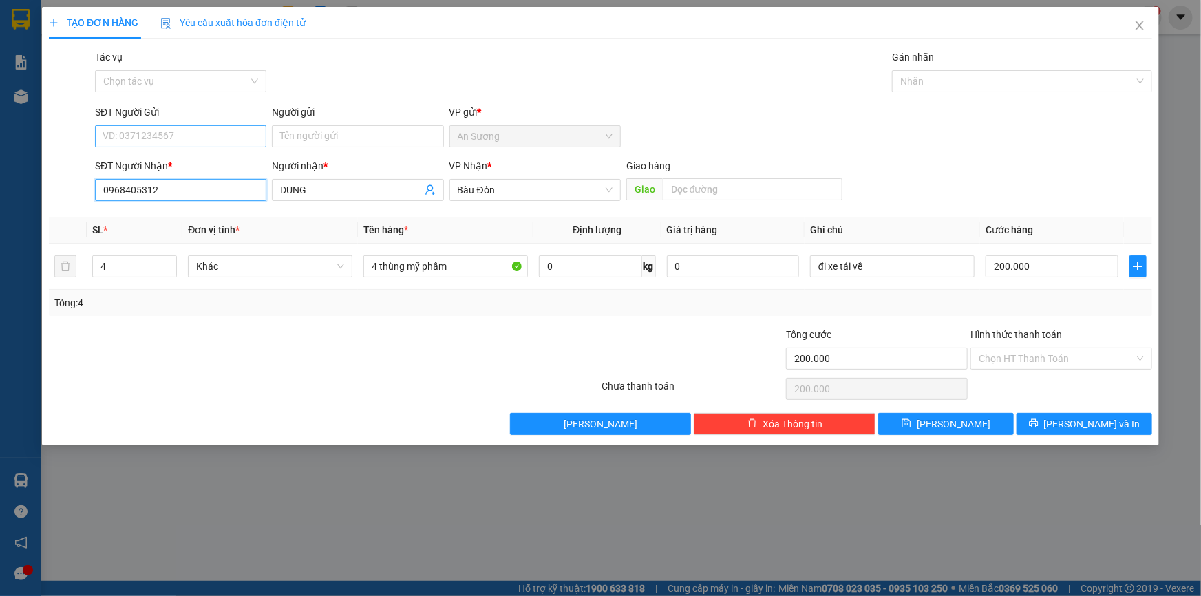
type input "0968405312"
click at [179, 138] on input "SĐT Người Gửi" at bounding box center [180, 136] width 171 height 22
click at [197, 161] on div "0915501547 - NGỌC" at bounding box center [180, 163] width 155 height 15
type input "0915501547"
type input "NGỌC"
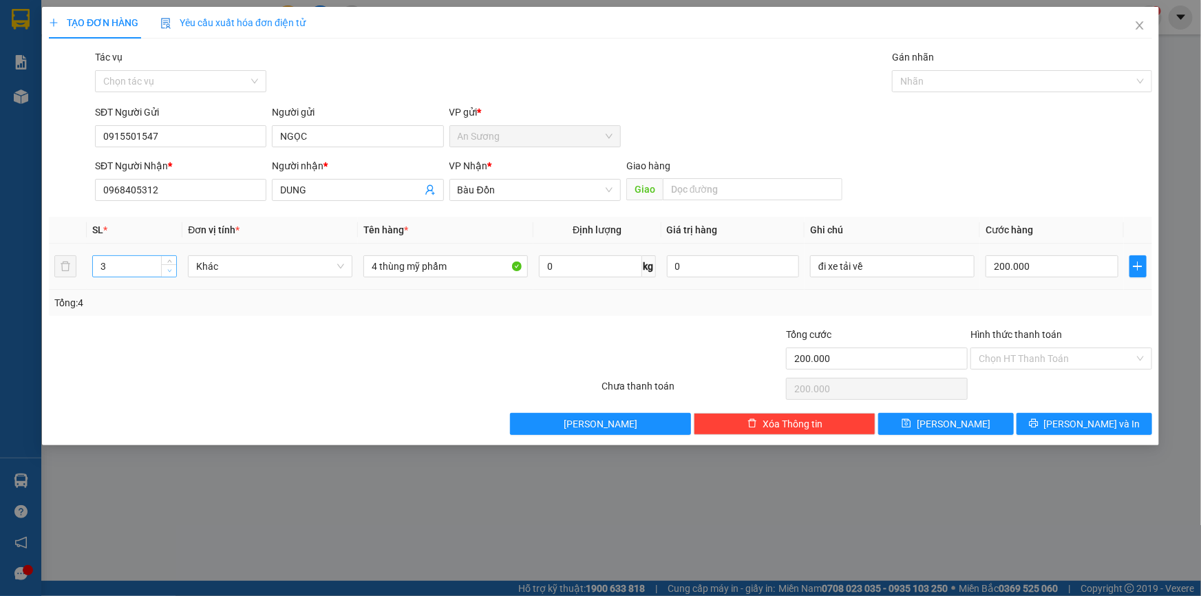
click at [171, 270] on icon "down" at bounding box center [169, 270] width 5 height 5
type input "1"
click at [171, 270] on icon "down" at bounding box center [169, 270] width 5 height 5
drag, startPoint x: 193, startPoint y: 128, endPoint x: 65, endPoint y: 89, distance: 134.3
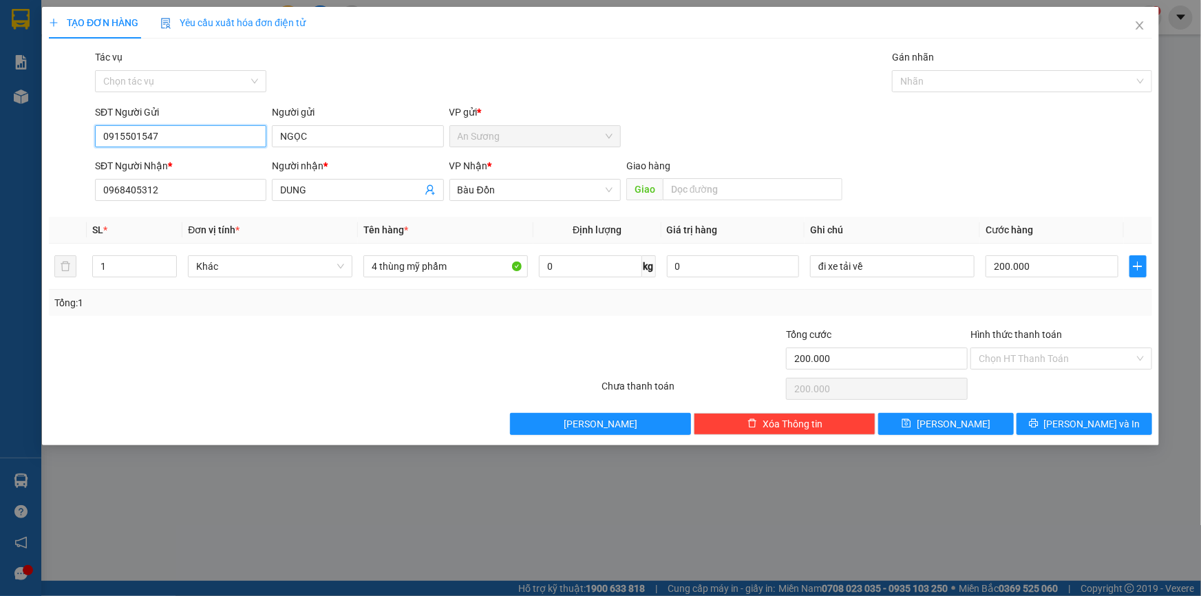
click at [68, 121] on div "SĐT Người Gửi 0915501547 0915501547 Người gửi NGỌC VP gửi * An Sương" at bounding box center [600, 129] width 1106 height 48
click at [193, 182] on div "0353716596 - CẨN" at bounding box center [180, 185] width 155 height 15
type input "0353716596"
type input "CẨN"
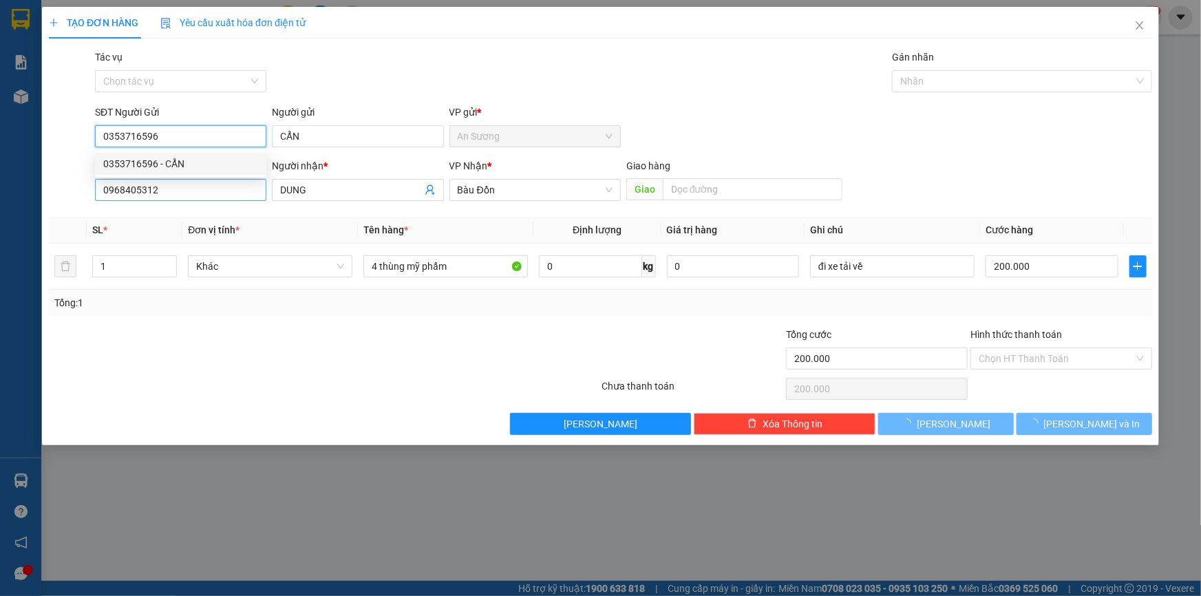
type input "30.000"
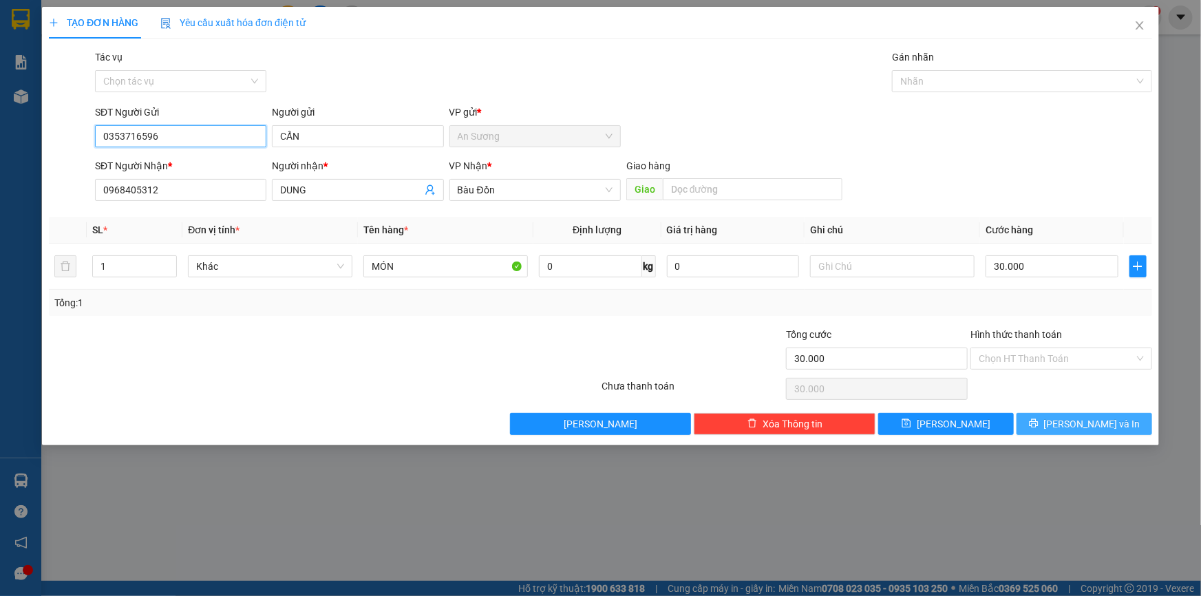
type input "0353716596"
click at [1038, 427] on icon "printer" at bounding box center [1034, 423] width 10 height 10
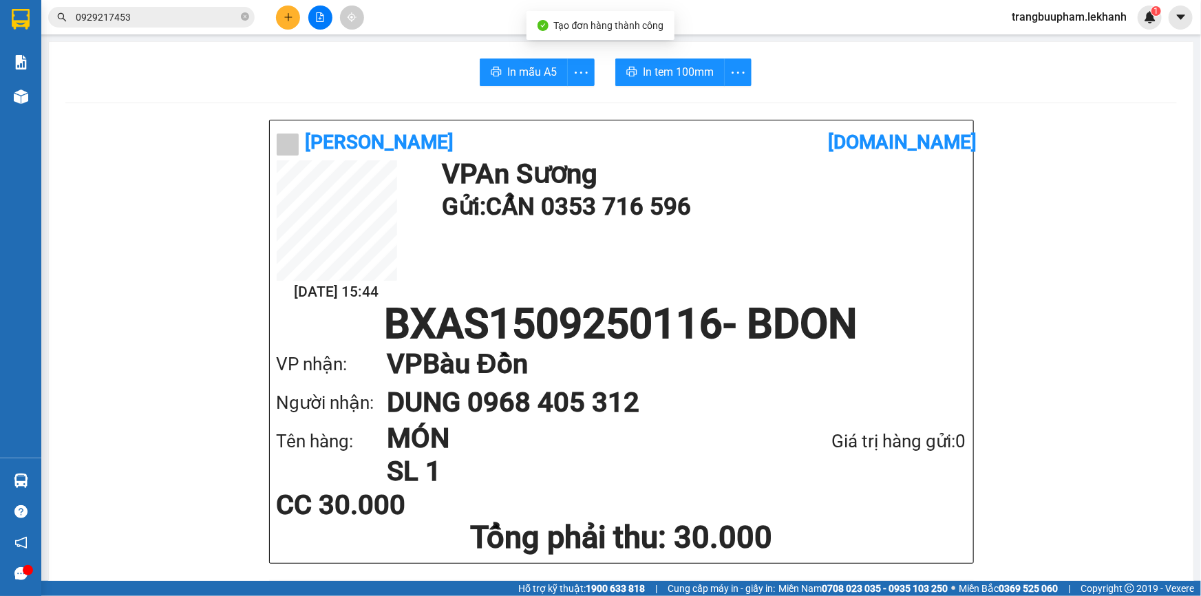
click at [682, 81] on span "In tem 100mm" at bounding box center [678, 71] width 71 height 17
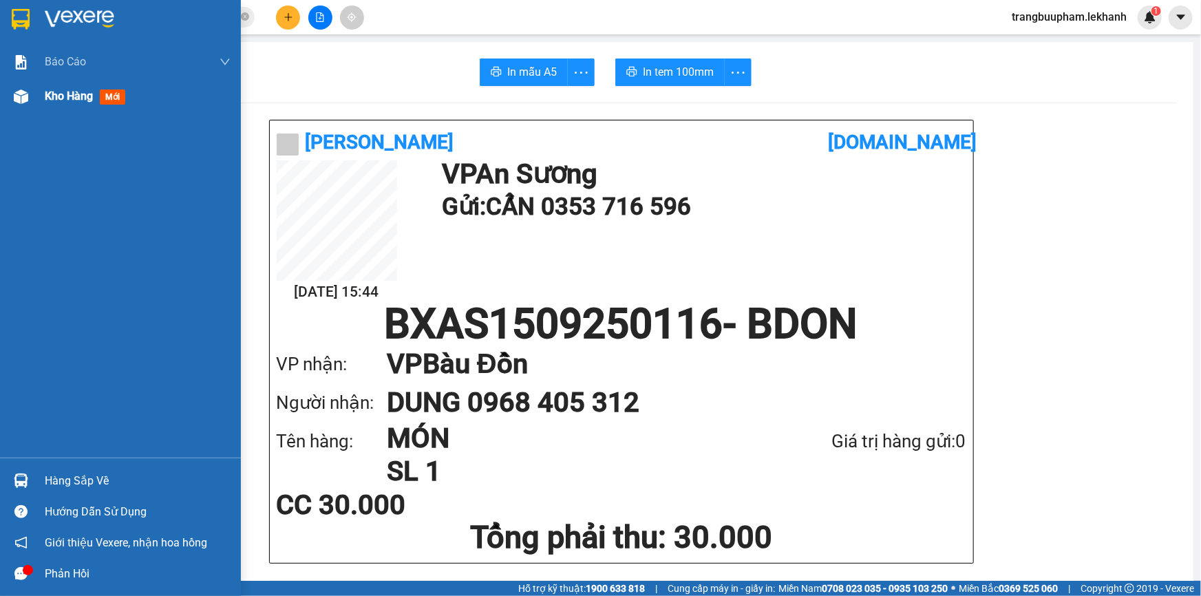
click at [76, 93] on span "Kho hàng" at bounding box center [69, 95] width 48 height 13
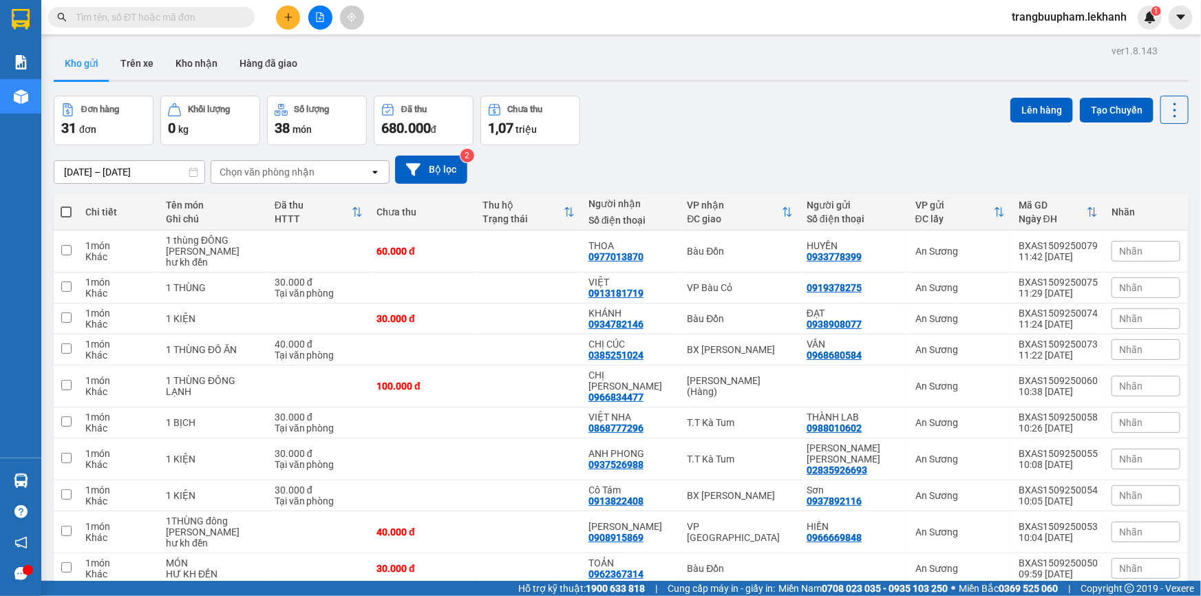
click at [956, 574] on button "1" at bounding box center [966, 606] width 21 height 21
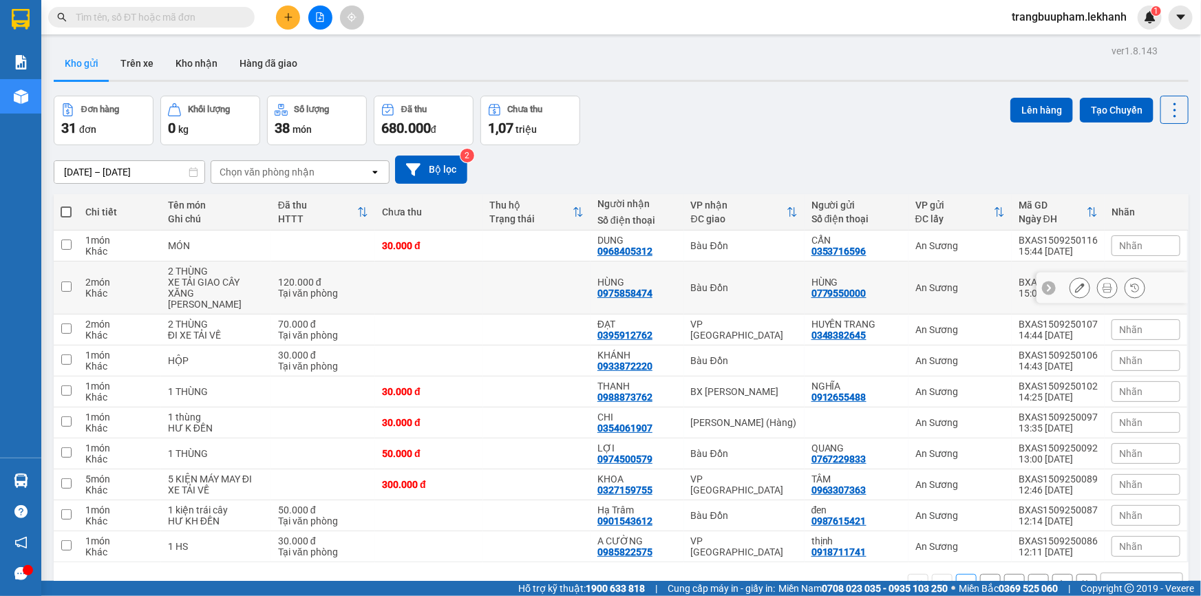
click at [403, 286] on td at bounding box center [428, 288] width 107 height 53
checkbox input "true"
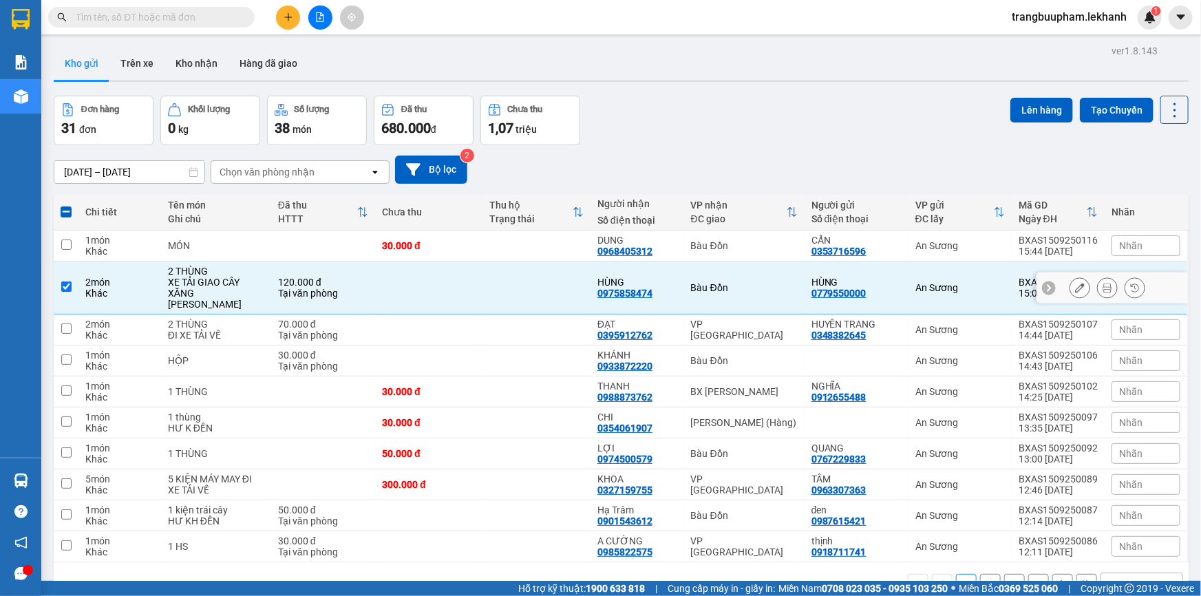
click at [1102, 283] on icon at bounding box center [1107, 288] width 10 height 10
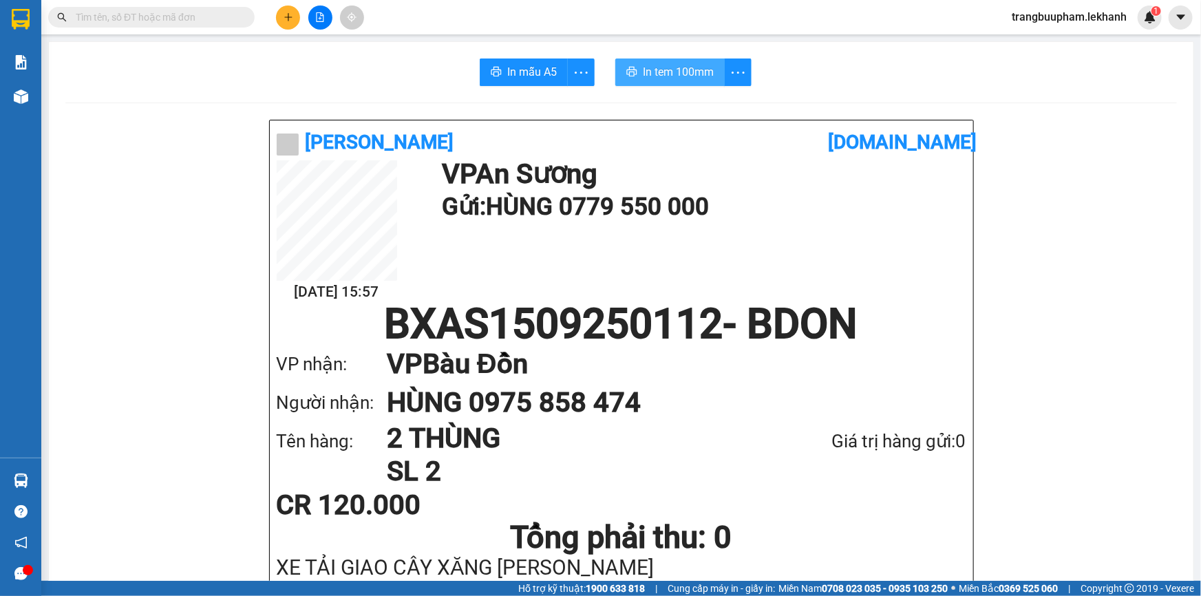
click at [677, 74] on span "In tem 100mm" at bounding box center [678, 71] width 71 height 17
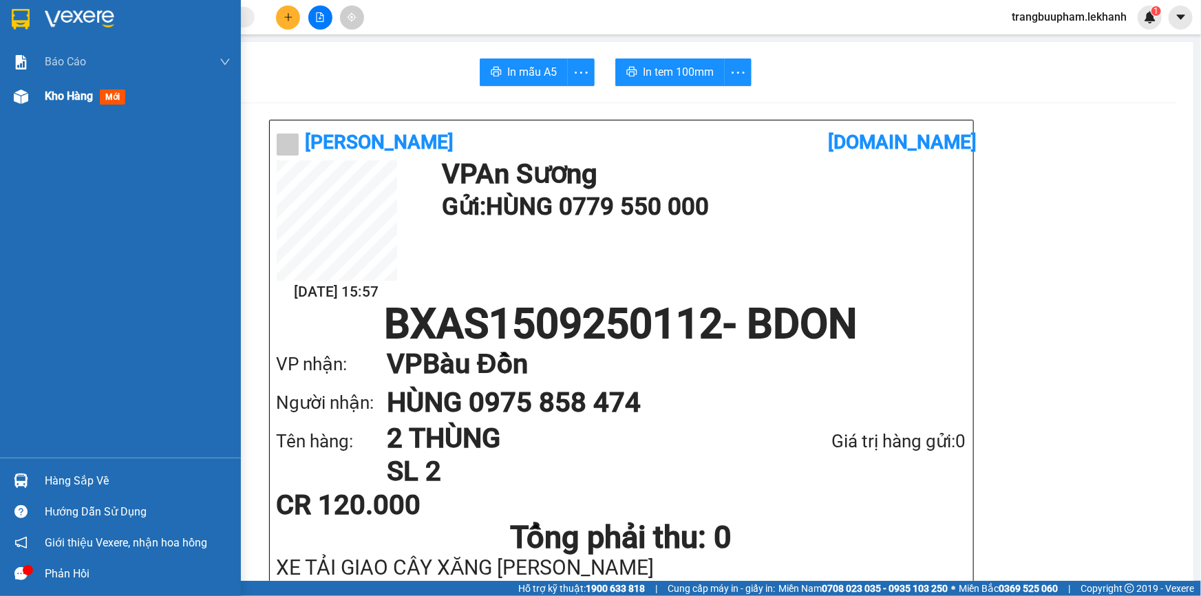
click at [52, 100] on span "Kho hàng" at bounding box center [69, 95] width 48 height 13
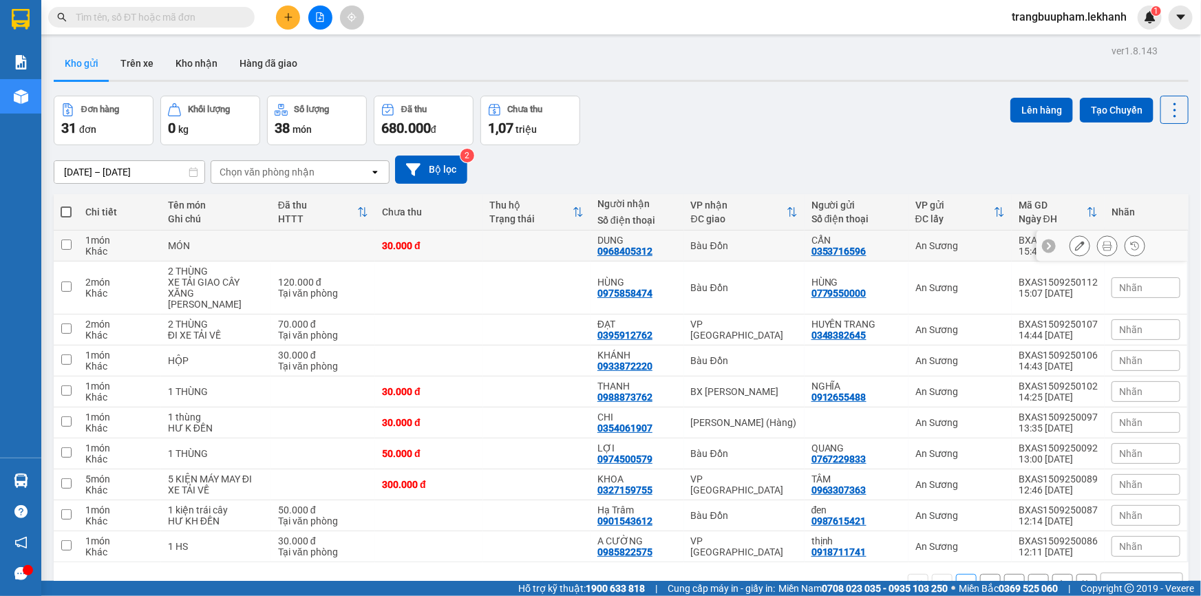
click at [438, 249] on div "30.000 đ" at bounding box center [429, 245] width 94 height 11
checkbox input "true"
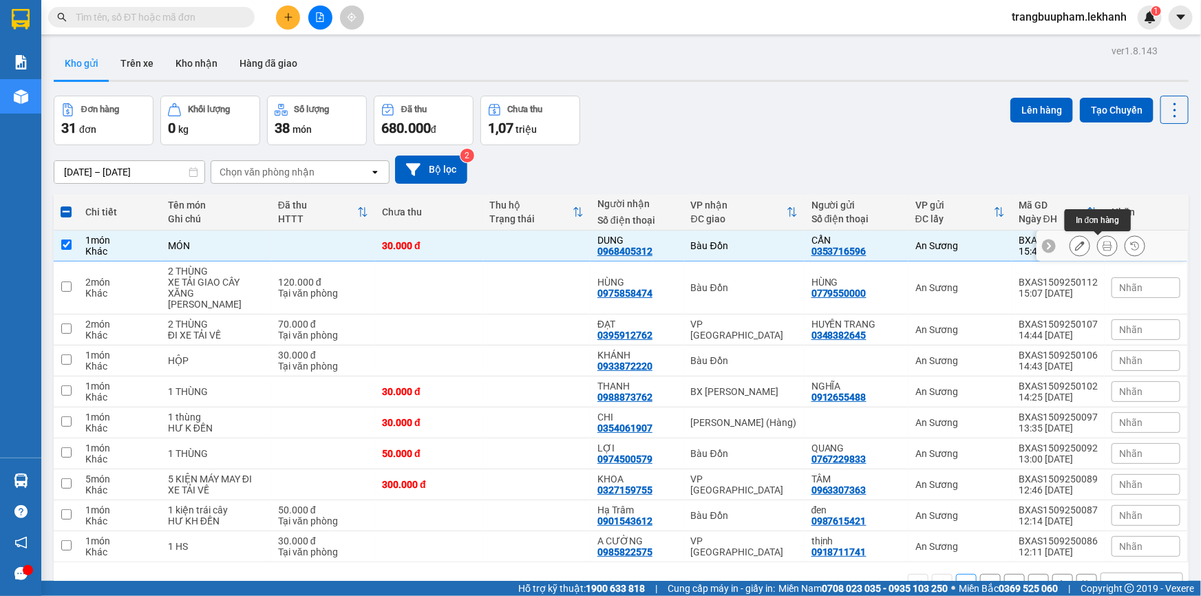
click at [1102, 246] on icon at bounding box center [1107, 246] width 10 height 10
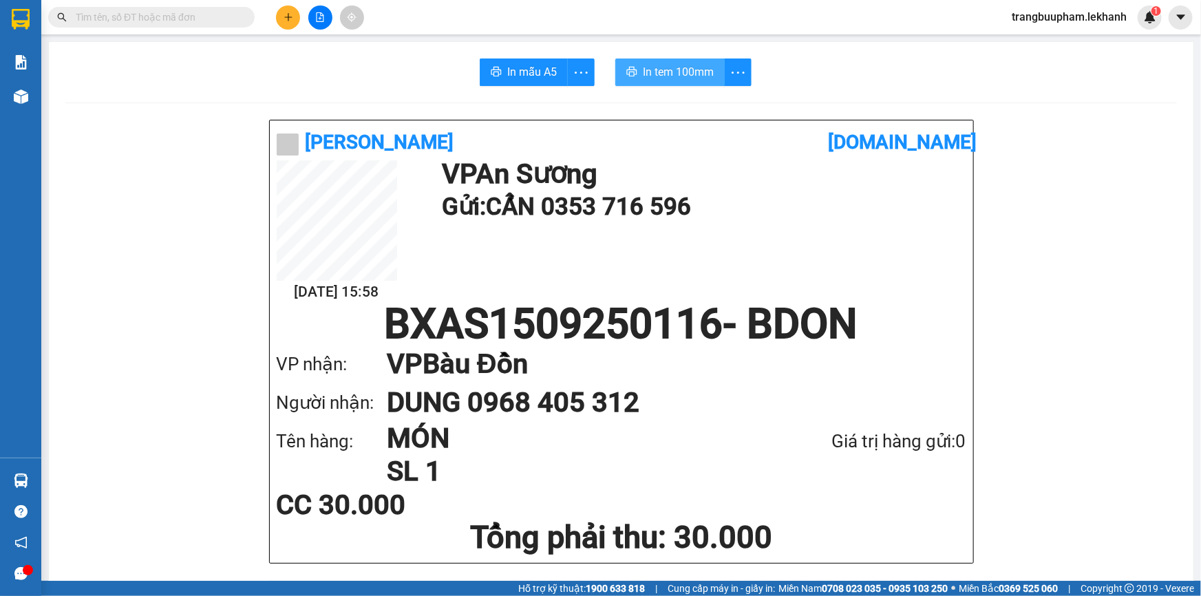
click at [709, 81] on button "In tem 100mm" at bounding box center [669, 72] width 109 height 28
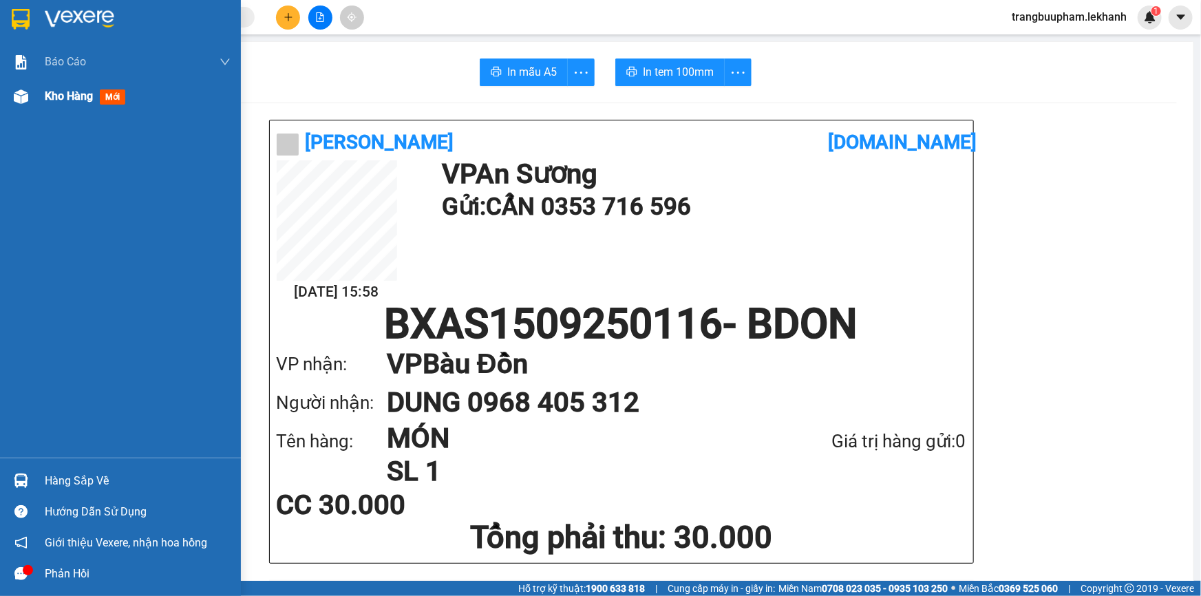
click at [58, 98] on span "Kho hàng" at bounding box center [69, 95] width 48 height 13
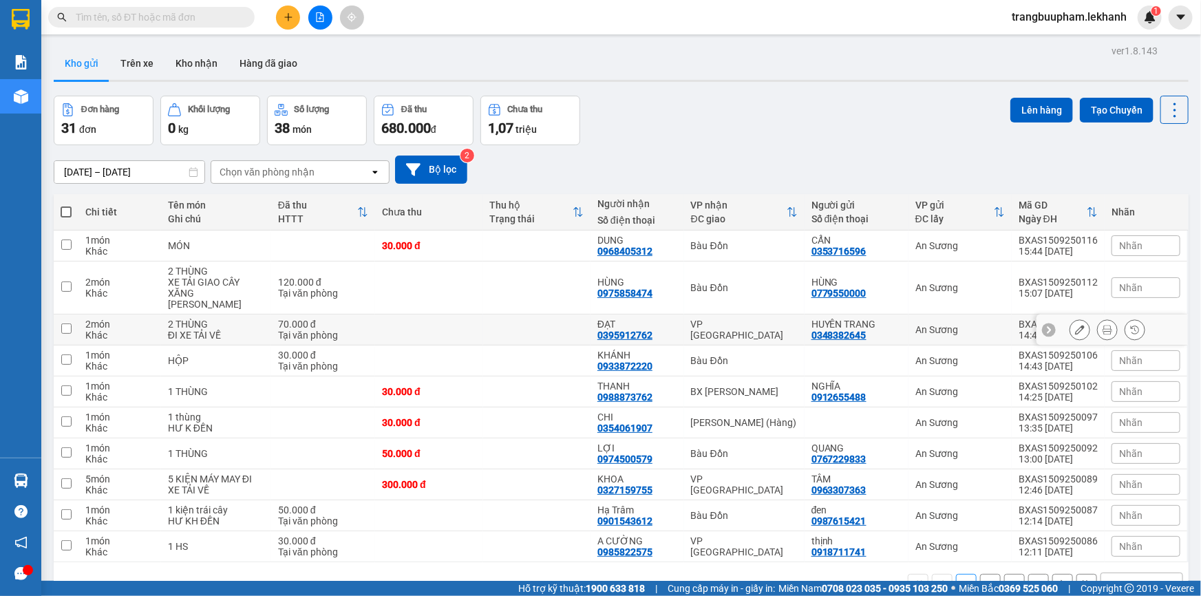
click at [413, 323] on td at bounding box center [428, 330] width 107 height 31
checkbox input "true"
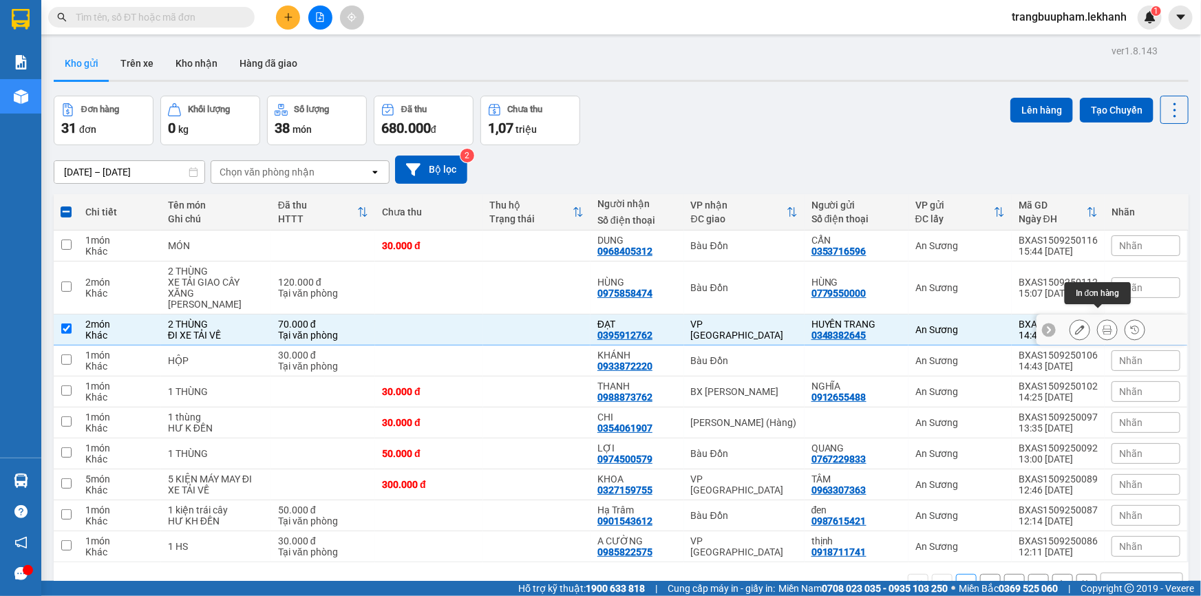
click at [1102, 325] on icon at bounding box center [1107, 330] width 10 height 10
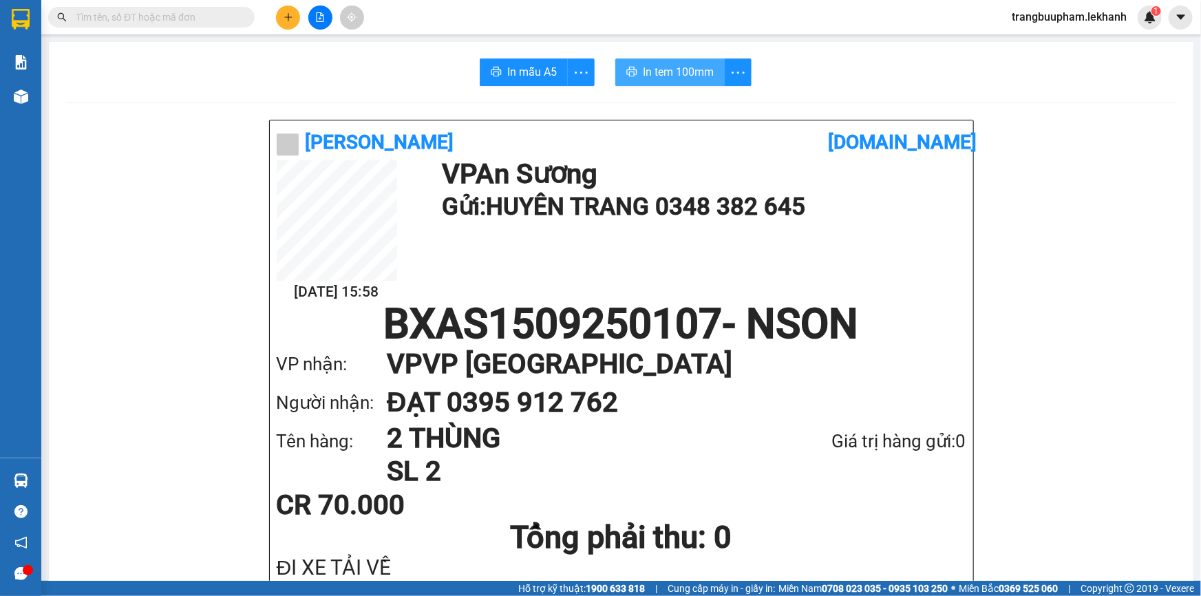
click at [673, 72] on span "In tem 100mm" at bounding box center [678, 71] width 71 height 17
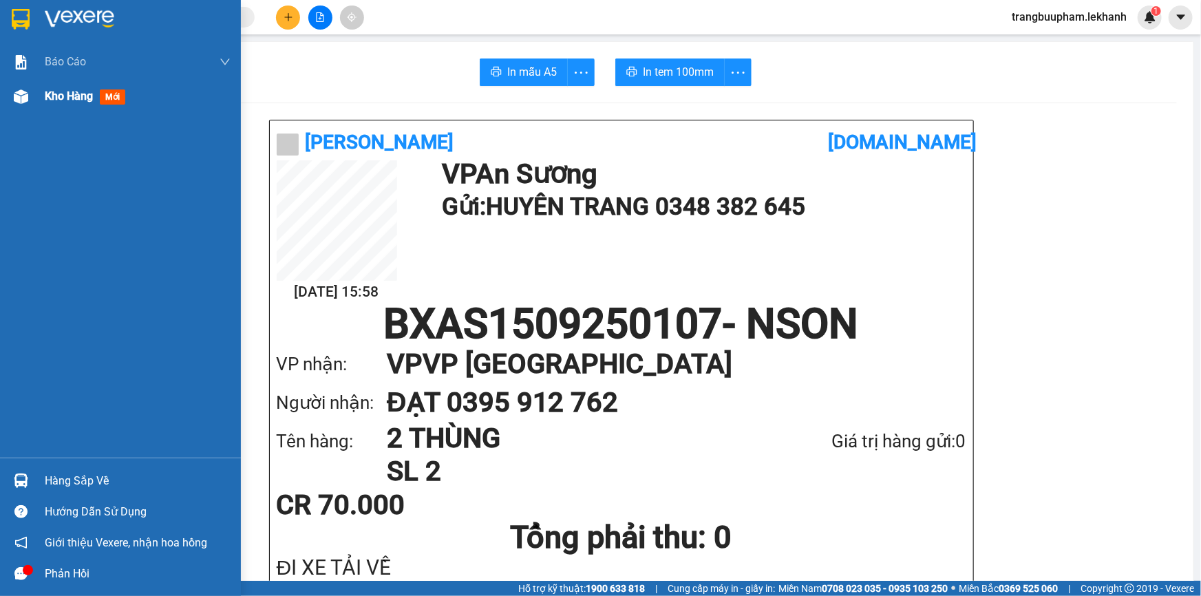
click at [82, 89] on span "Kho hàng" at bounding box center [69, 95] width 48 height 13
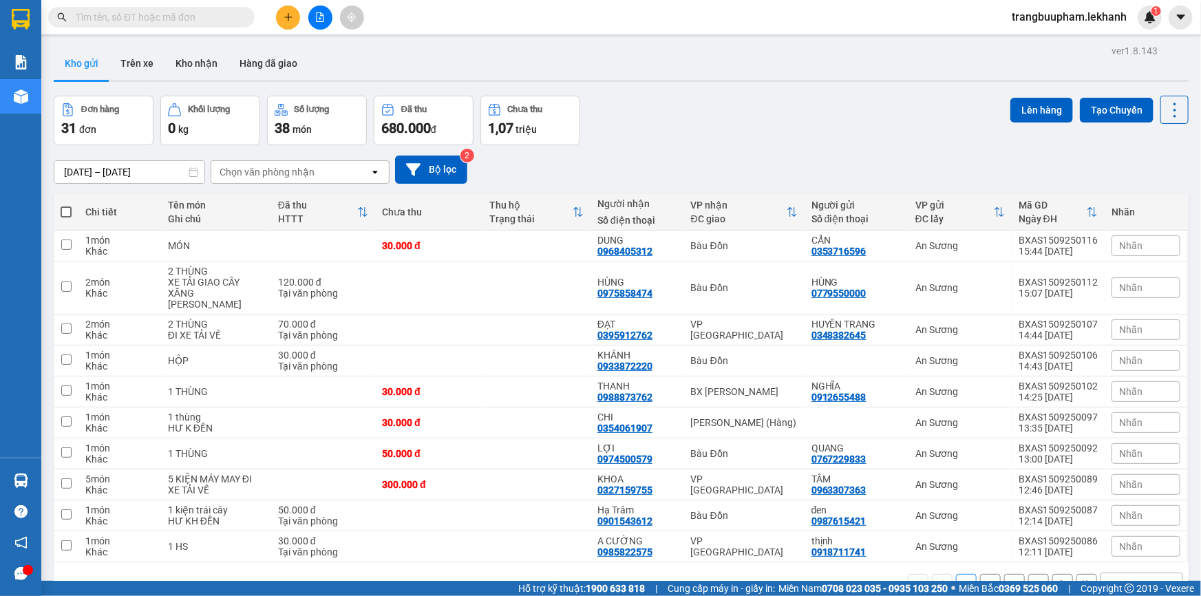
click at [117, 178] on div "ver 1.8.143 Kho gửi Trên xe Kho nhận Hàng đã giao Đơn hàng 31 đơn Khối lượng 0 …" at bounding box center [621, 339] width 1146 height 596
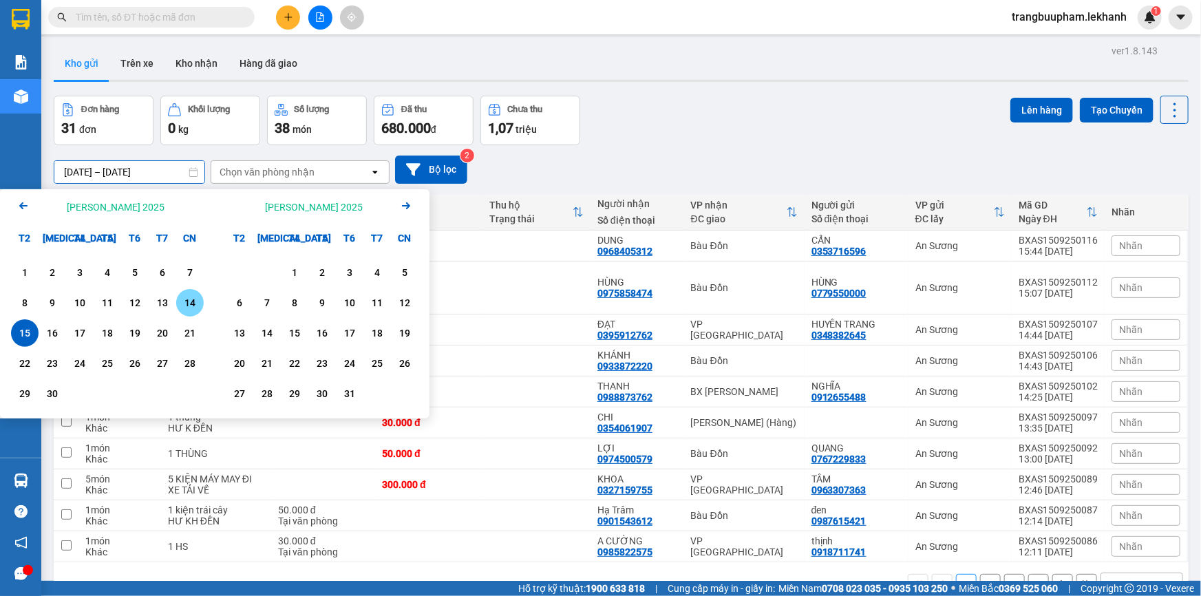
click at [192, 301] on div "14" at bounding box center [189, 303] width 19 height 17
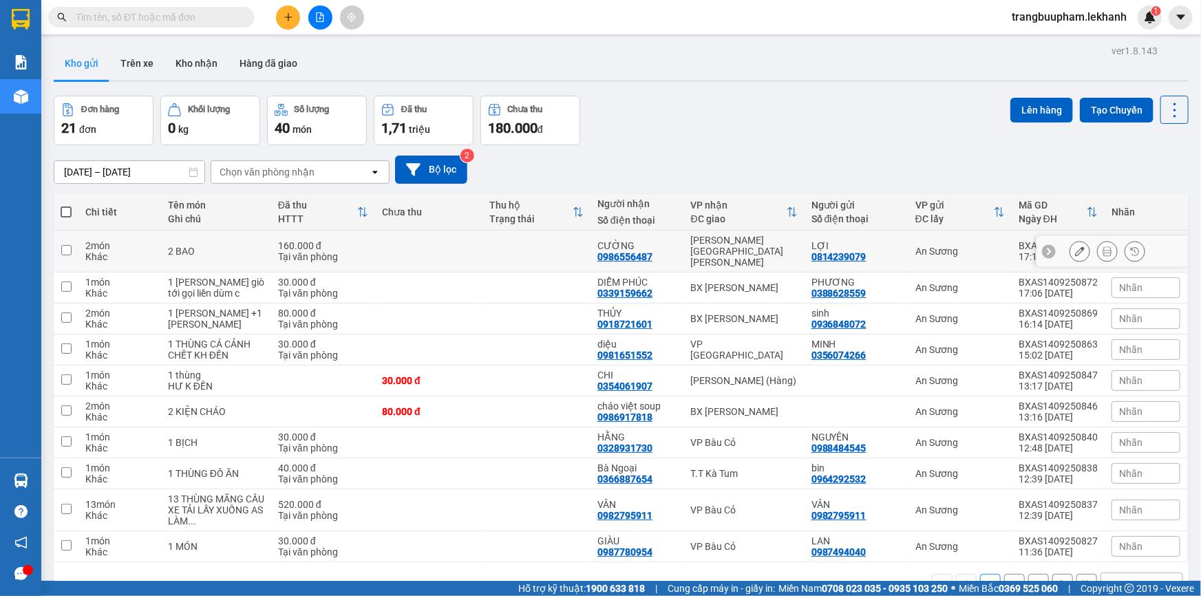
click at [341, 251] on div "Tại văn phòng" at bounding box center [323, 256] width 90 height 11
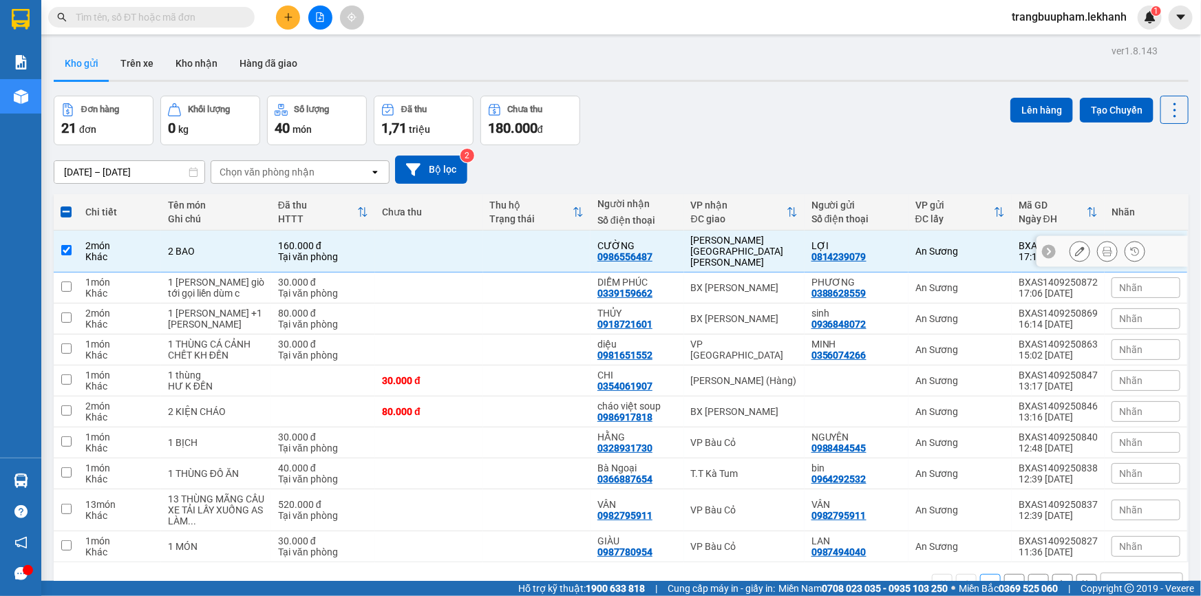
click at [1098, 251] on button at bounding box center [1107, 251] width 19 height 24
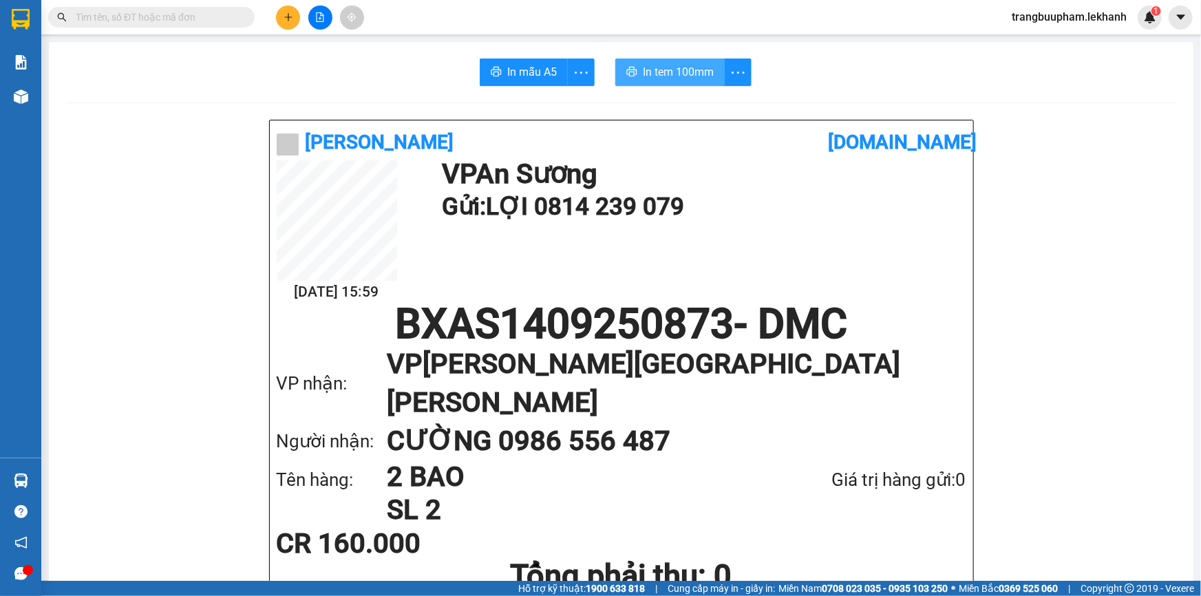
click at [682, 71] on span "In tem 100mm" at bounding box center [678, 71] width 71 height 17
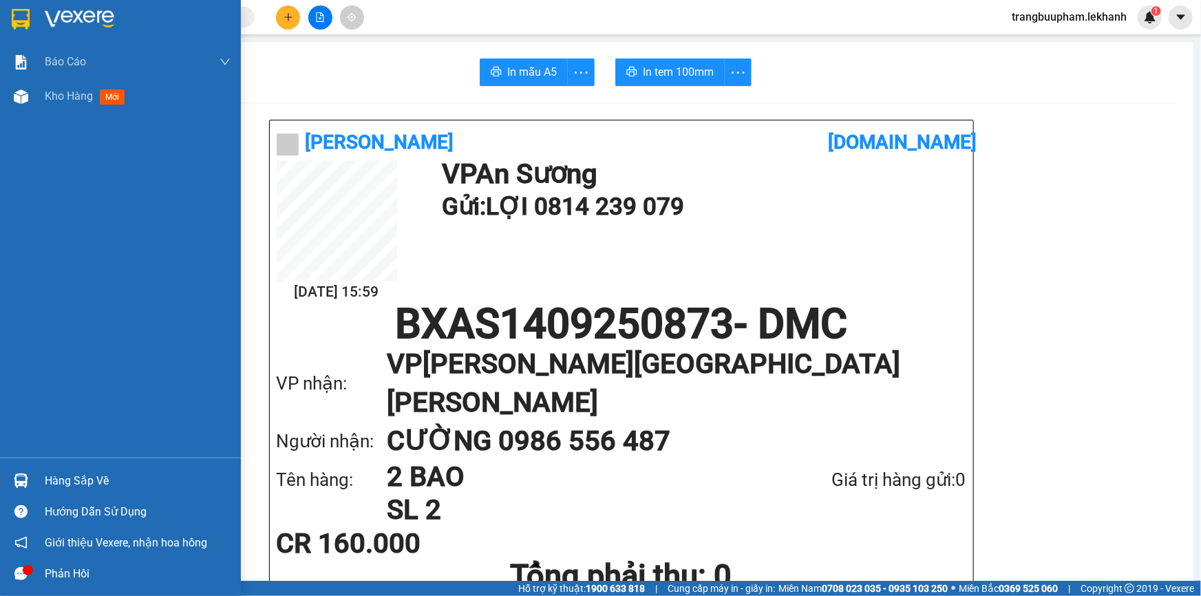
drag, startPoint x: 71, startPoint y: 95, endPoint x: 107, endPoint y: 29, distance: 75.5
click at [73, 92] on span "Kho hàng" at bounding box center [69, 95] width 48 height 13
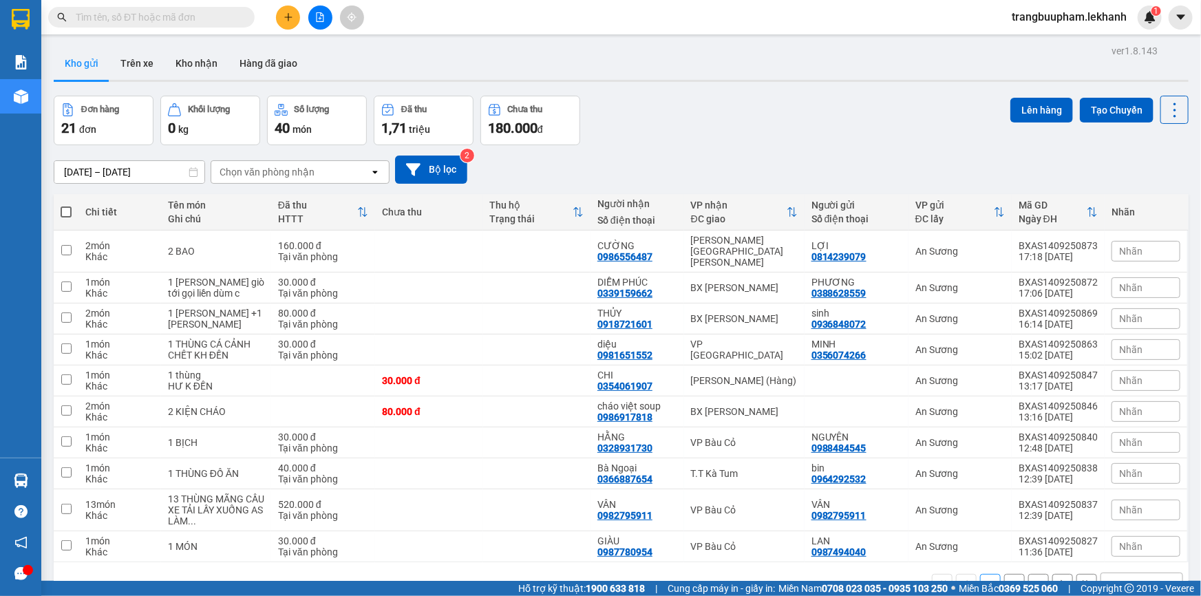
click at [122, 171] on input "14/09/2025 – 14/09/2025" at bounding box center [129, 172] width 150 height 22
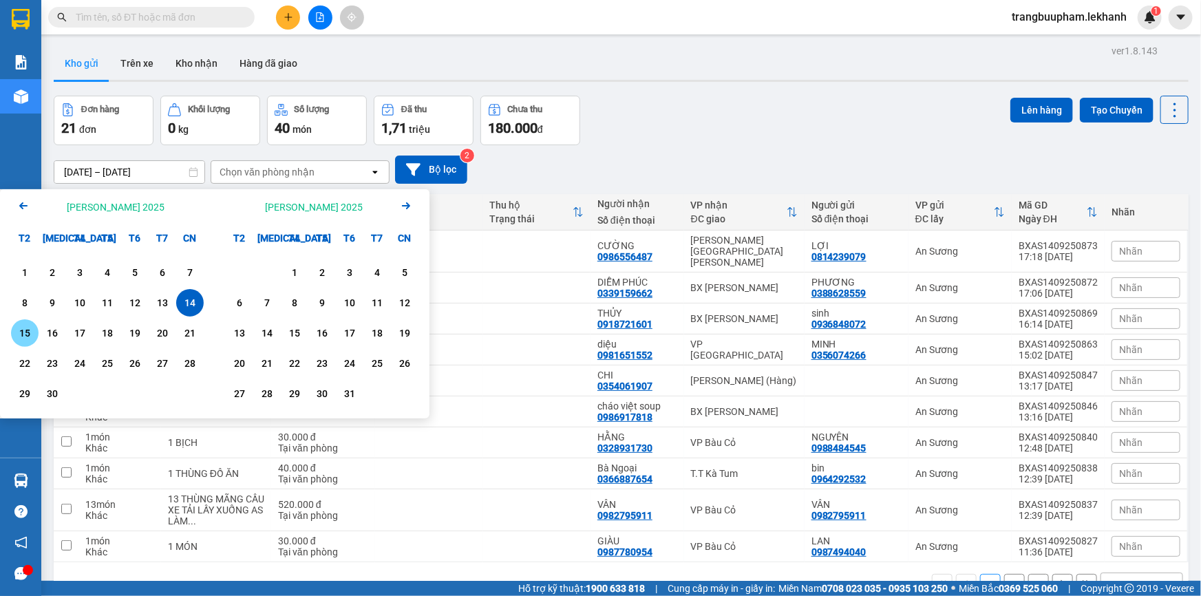
click at [30, 340] on div "15" at bounding box center [24, 333] width 19 height 17
type input "[DATE] – [DATE]"
